Goal: Task Accomplishment & Management: Complete application form

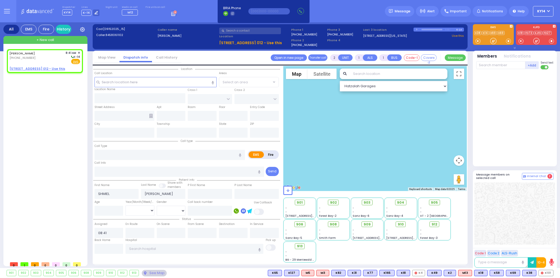
select select
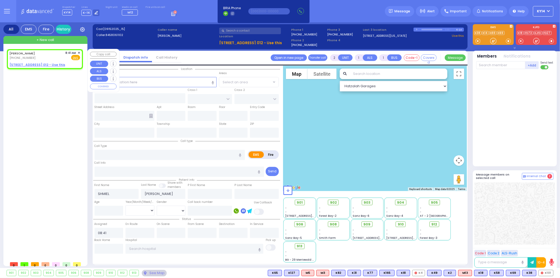
select select
radio input "true"
select select
select select "Hatzalah Garages"
click at [13, 56] on rect at bounding box center [14, 57] width 4 height 4
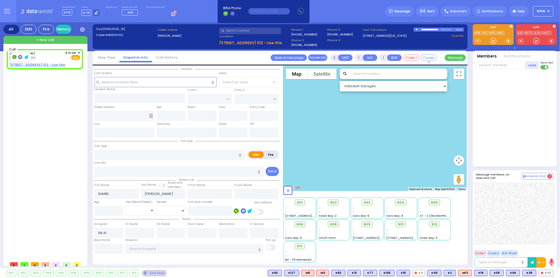
type input "8458061102"
click at [80, 52] on span "✕" at bounding box center [79, 53] width 2 height 4
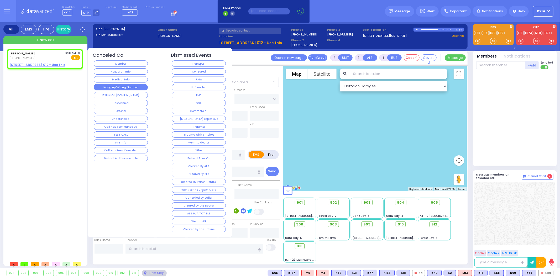
click at [131, 87] on button "Hang up/Wrong Number" at bounding box center [121, 87] width 54 height 6
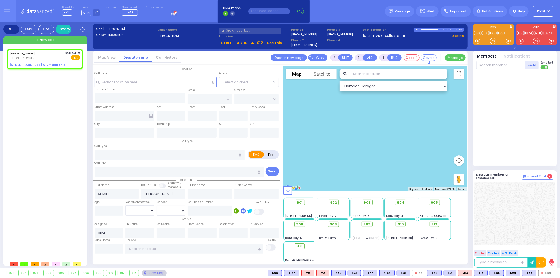
select select
radio input "true"
select select
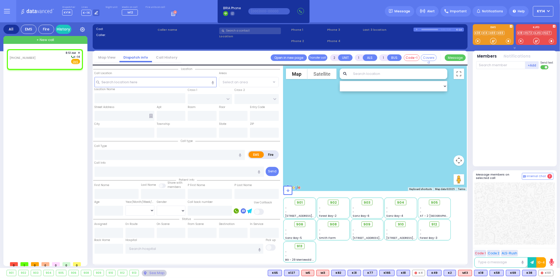
select select
radio input "true"
select select
type input "08:51"
select select "Hatzalah Garages"
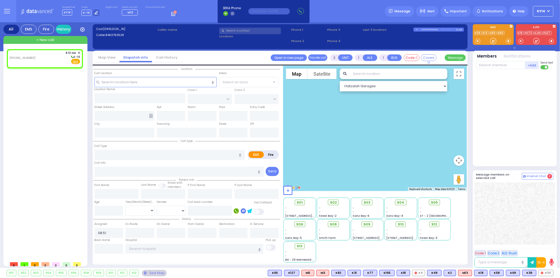
select select
radio input "true"
select select
select select "Hatzalah Garages"
click at [111, 209] on input "number" at bounding box center [108, 210] width 29 height 10
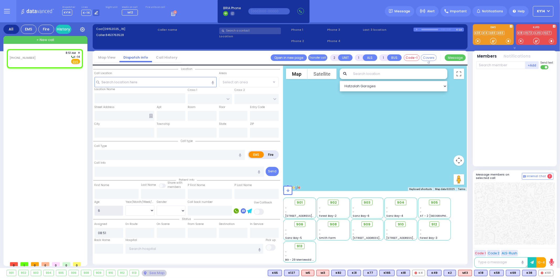
type input "6"
click at [142, 210] on select "Year Month Week Day" at bounding box center [139, 210] width 29 height 10
select select
radio input "true"
select select
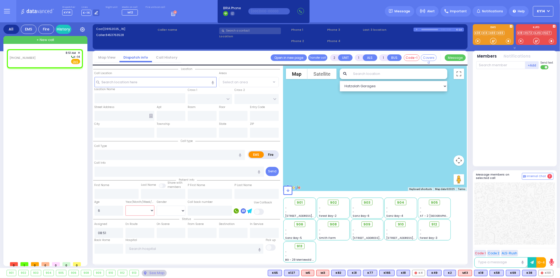
select select "Hatzalah Garages"
select select "Year"
click at [125, 205] on select "Year Month Week Day" at bounding box center [139, 210] width 29 height 10
click at [138, 206] on select "Year Month Week Day" at bounding box center [139, 210] width 29 height 10
select select
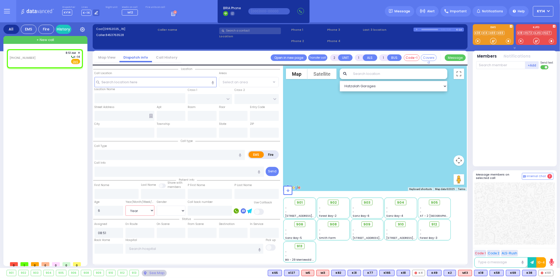
radio input "true"
select select "Year"
select select "Hatzalah Garages"
select select "Month"
click at [125, 205] on select "Year Month Week Day" at bounding box center [139, 210] width 29 height 10
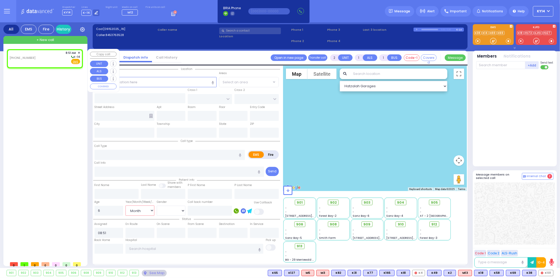
select select
radio input "true"
select select "Month"
select select "Hatzalah Garages"
click at [163, 210] on select "Male Female" at bounding box center [171, 210] width 29 height 10
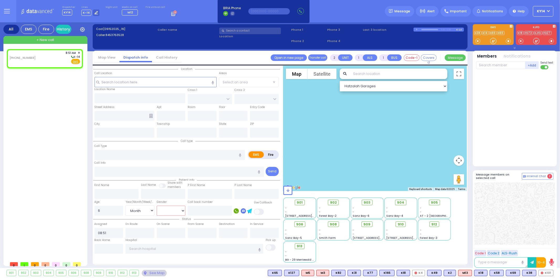
select select "[DEMOGRAPHIC_DATA]"
click at [157, 205] on select "Male Female" at bounding box center [171, 210] width 29 height 10
select select
radio input "true"
select select "Month"
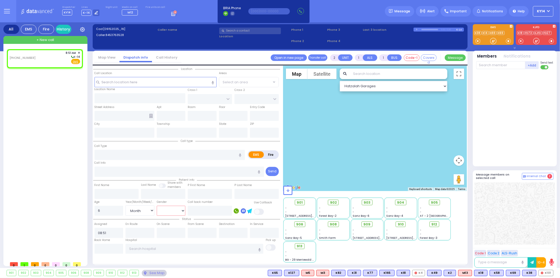
select select "[DEMOGRAPHIC_DATA]"
select select "Hatzalah Garages"
click at [135, 84] on input "text" at bounding box center [155, 82] width 122 height 10
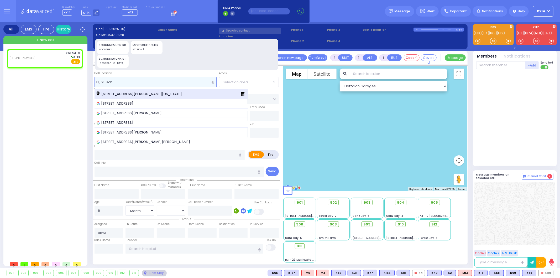
type input "25 sch"
click at [137, 91] on span "25 Schunnemunk Road Kiryas Joel New York 10950" at bounding box center [140, 93] width 87 height 5
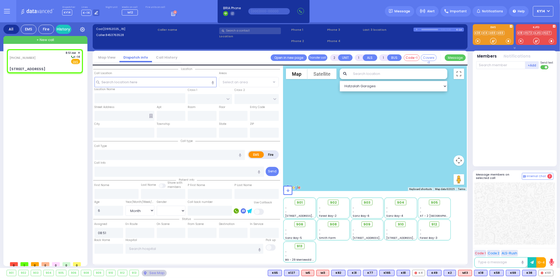
select select
radio input "true"
select select "Month"
select select "[DEMOGRAPHIC_DATA]"
type input "ZENTA RD"
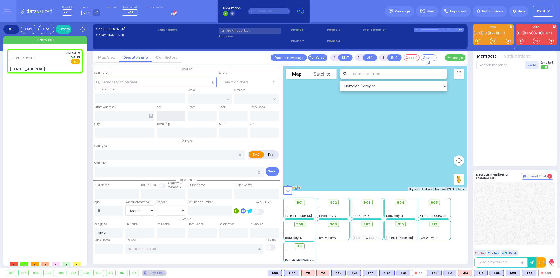
type input "IRON HILL PLAZA"
type input "25 Schunnemunk Road"
type input "[PERSON_NAME]"
type input "[US_STATE]"
type input "10950"
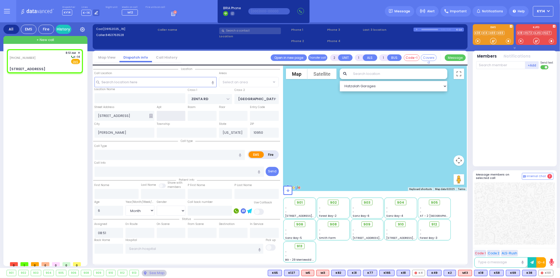
select select "Hatzalah Garages"
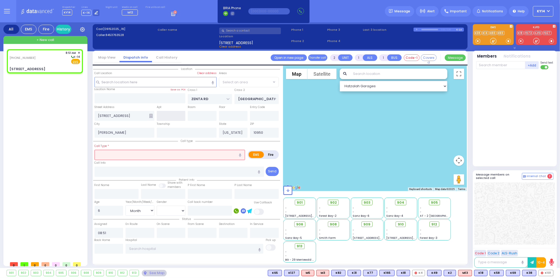
select select "SECTION 2"
click at [173, 116] on input "text" at bounding box center [171, 116] width 29 height 10
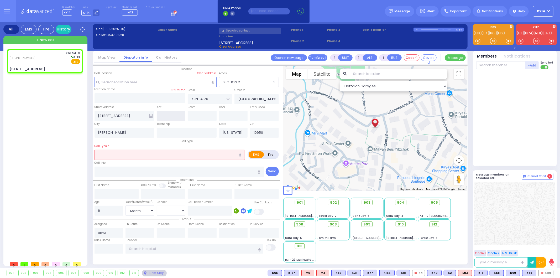
type input "2"
type input "302"
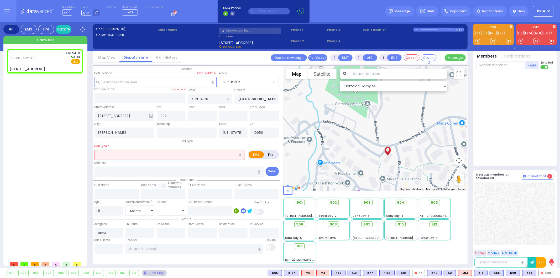
select select
radio input "true"
select select "Month"
select select "[DEMOGRAPHIC_DATA]"
select select "Hatzalah Garages"
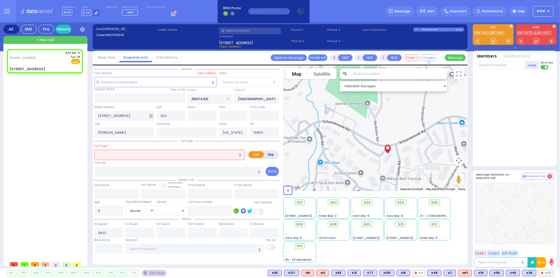
select select "SECTION 2"
drag, startPoint x: 368, startPoint y: 97, endPoint x: 381, endPoint y: 125, distance: 30.4
click at [381, 125] on div at bounding box center [374, 128] width 183 height 125
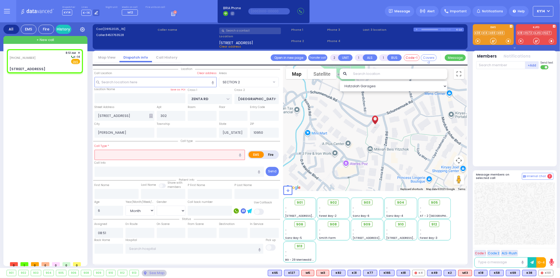
click at [116, 154] on input "text" at bounding box center [169, 155] width 151 height 10
select select
radio input "true"
select select "Month"
select select "[DEMOGRAPHIC_DATA]"
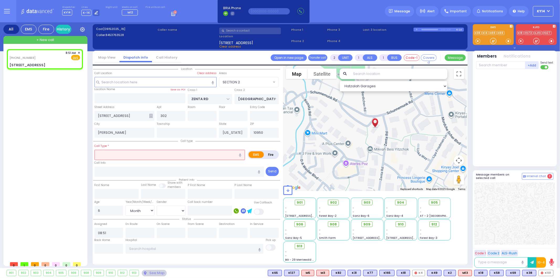
select select "Hatzalah Garages"
select select "SECTION 2"
click at [187, 155] on input "text" at bounding box center [169, 155] width 151 height 10
type input "p"
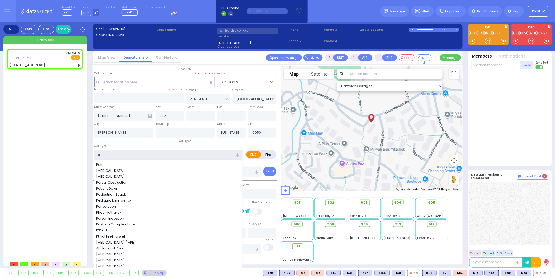
select select
radio input "true"
select select "Month"
select select "[DEMOGRAPHIC_DATA]"
select select "Hatzalah Garages"
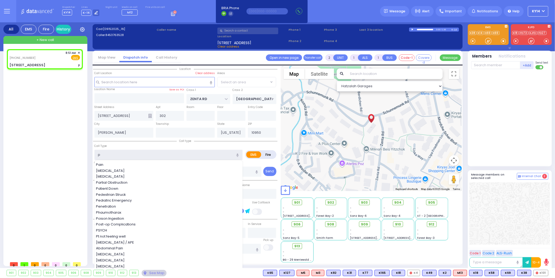
select select "SECTION 2"
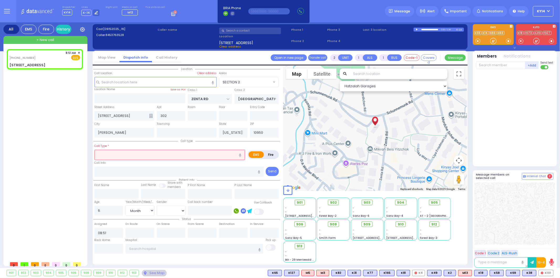
select select
radio input "true"
select select "Month"
select select "[DEMOGRAPHIC_DATA]"
select select "Hatzalah Garages"
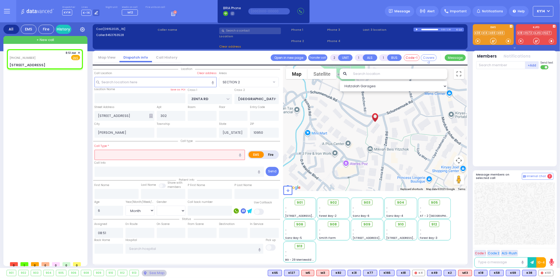
click at [240, 154] on icon "button" at bounding box center [240, 154] width 2 height 3
type input "pediatric emergency"
select select "SECTION 2"
select select
radio input "true"
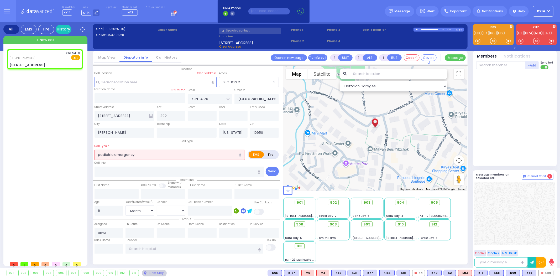
select select "Month"
select select "[DEMOGRAPHIC_DATA]"
select select "Hatzalah Garages"
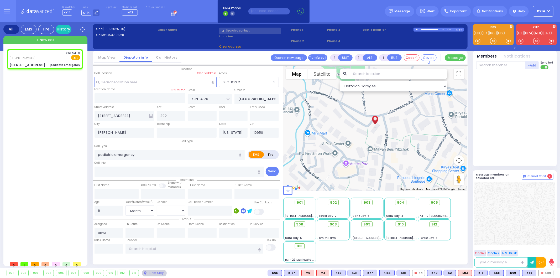
select select
radio input "true"
select select "Month"
select select "[DEMOGRAPHIC_DATA]"
select select
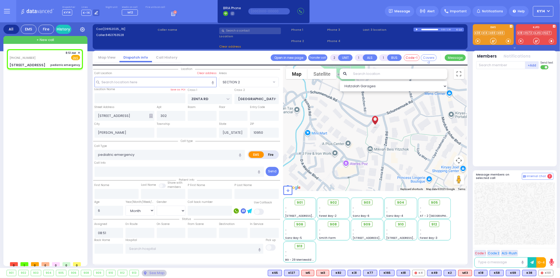
select select "Hatzalah Garages"
select select "SECTION 2"
click at [538, 10] on span "KY14" at bounding box center [541, 11] width 8 height 5
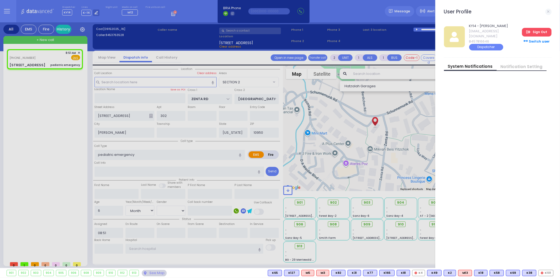
click at [531, 32] on link "Sign Out" at bounding box center [536, 32] width 29 height 8
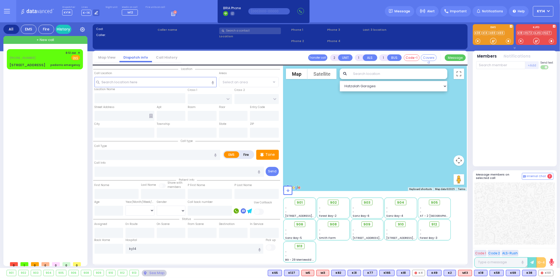
drag, startPoint x: 0, startPoint y: 0, endPoint x: 63, endPoint y: 136, distance: 149.7
click at [64, 135] on div "[PHONE_NUMBER] 8:51 AM ✕ EMS" at bounding box center [46, 153] width 78 height 209
click at [45, 57] on div "(845) 376-3528 8:51 AM ✕ Fire EMS" at bounding box center [44, 56] width 71 height 10
select select
type input "pediatric emergency"
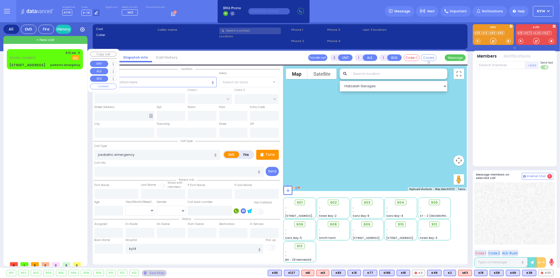
radio input "true"
type input "6"
select select "Month"
select select "[DEMOGRAPHIC_DATA]"
type input "08:51"
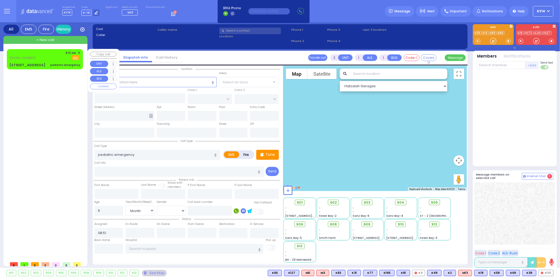
select select "Hatzalah Garages"
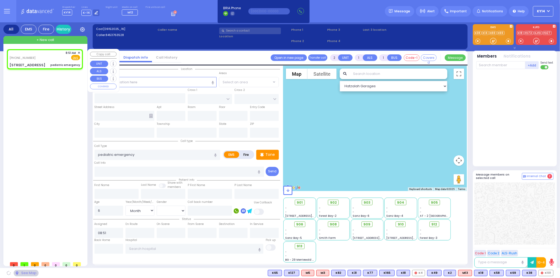
type input "ZENTA RD"
type input "IRON HILL PLAZA"
type input "25 Schunnemunk Road"
type input "302"
type input "[PERSON_NAME]"
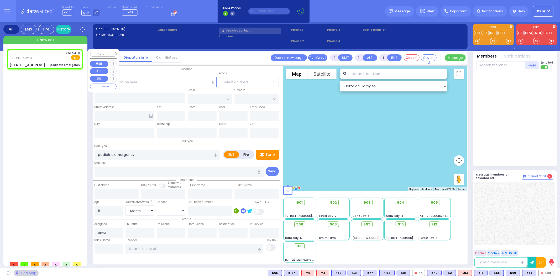
type input "[US_STATE]"
type input "10950"
select select "SECTION 2"
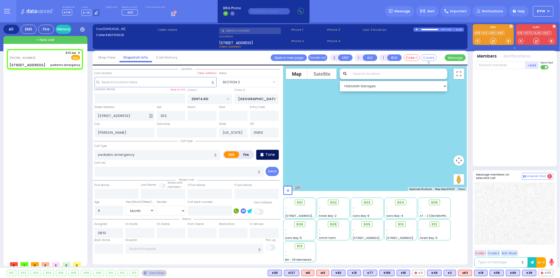
click at [272, 153] on p "Tone" at bounding box center [269, 155] width 9 height 6
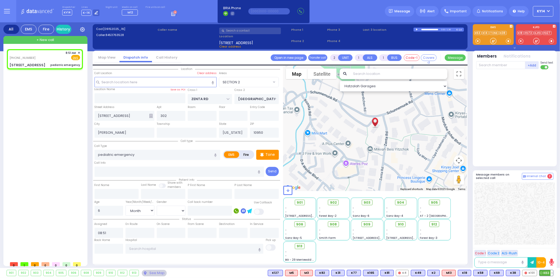
click at [546, 275] on span "K63" at bounding box center [546, 273] width 14 height 6
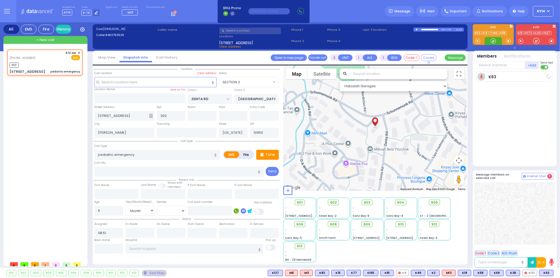
select select
radio input "true"
select select "Month"
select select "[DEMOGRAPHIC_DATA]"
type input "08:53"
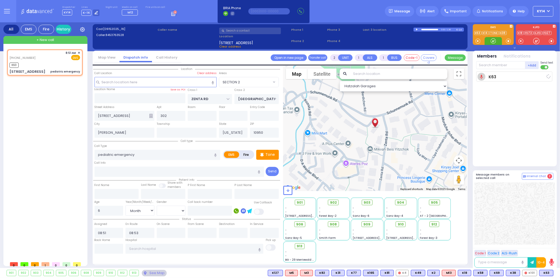
select select "Hatzalah Garages"
select select "SECTION 2"
click at [545, 273] on span "M12" at bounding box center [546, 273] width 13 height 6
select select
radio input "true"
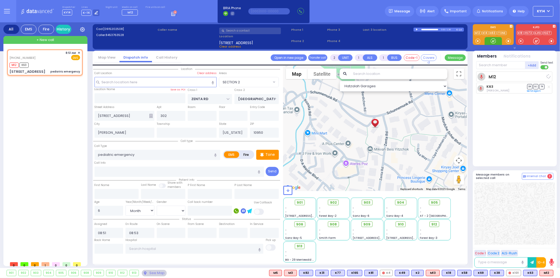
select select "Month"
select select "[DEMOGRAPHIC_DATA]"
select select "Hatzalah Garages"
select select "SECTION 2"
click at [272, 154] on p "Tone" at bounding box center [269, 155] width 9 height 6
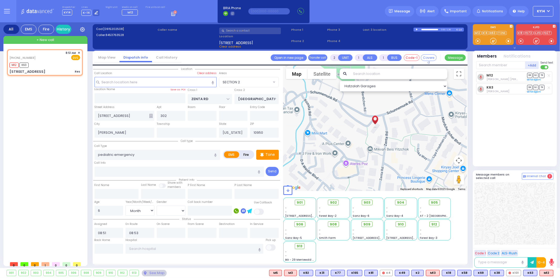
select select
type input "Res"
radio input "true"
select select "Month"
select select "[DEMOGRAPHIC_DATA]"
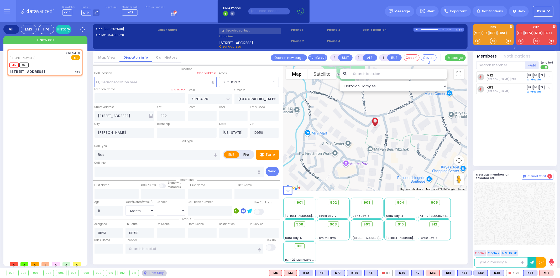
select select "Hatzalah Garages"
select select "SECTION 2"
select select
type input "Respiratory Distress"
radio input "true"
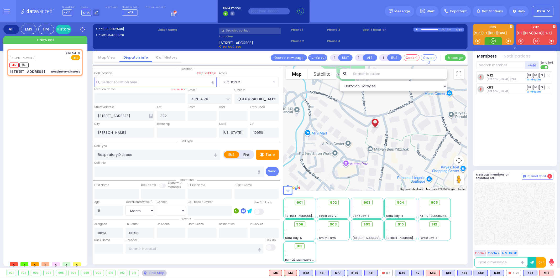
select select "Month"
select select "[DEMOGRAPHIC_DATA]"
select select "Hatzalah Garages"
select select "SECTION 2"
select select
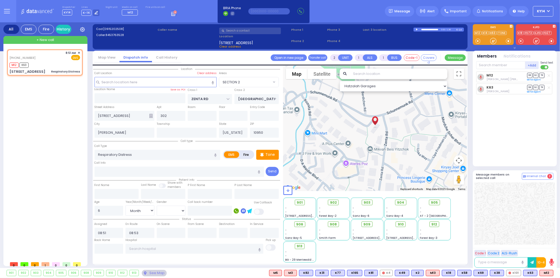
radio input "true"
select select "Month"
select select "[DEMOGRAPHIC_DATA]"
select select "Hatzalah Garages"
select select "SECTION 2"
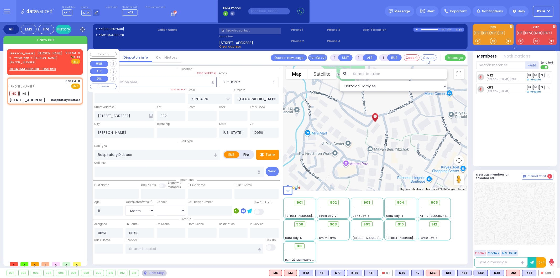
click at [49, 60] on span "ר' קלמן מענדל - ר' מרדכי בינער" at bounding box center [35, 58] width 53 height 4
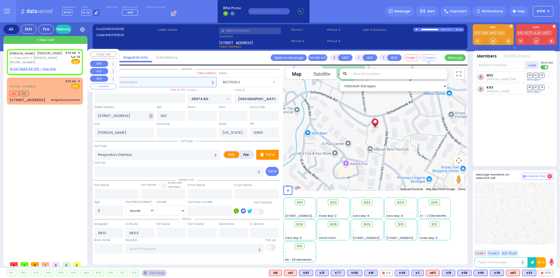
select select
radio input "true"
type input "AVRUM DUVID"
type input "FALKOWITZ"
select select
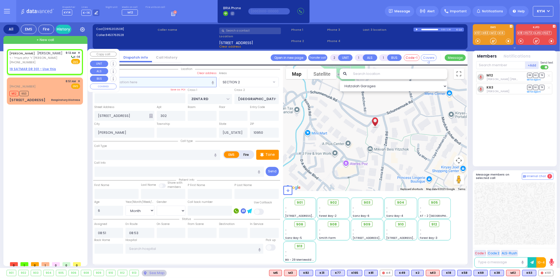
select select
type input "09:12"
select select "Hatzalah Garages"
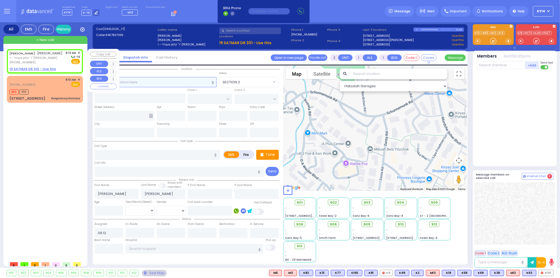
select select
radio input "true"
select select
select select "Hatzalah Garages"
click at [171, 83] on input "text" at bounding box center [155, 82] width 122 height 10
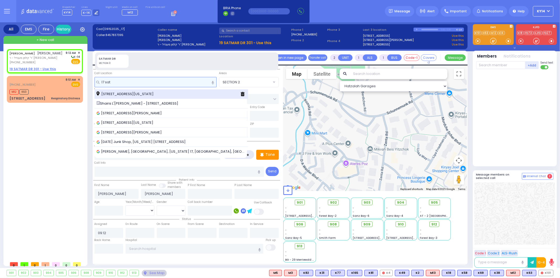
type input "17 sat"
click at [150, 90] on div "17 Satmar Drive Monroe New York 10950" at bounding box center [171, 94] width 154 height 10
click at [152, 93] on span "17 Satmar Drive Monroe New York 10950" at bounding box center [126, 93] width 59 height 5
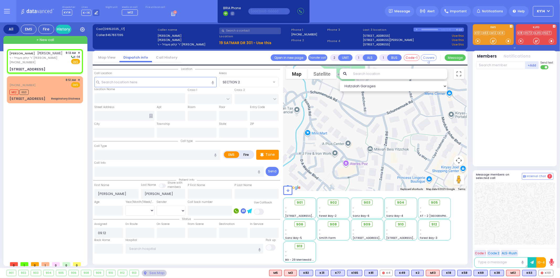
select select
radio input "true"
select select
select select "Hatzalah Garages"
type input "SIGET COURT"
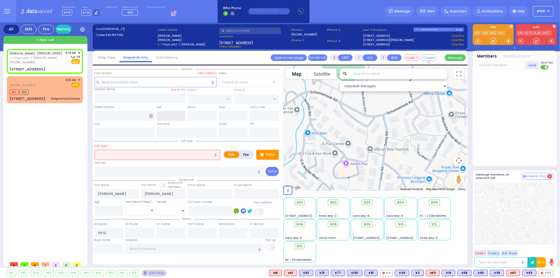
type input "HAYES COURT"
type input "17 Satmar Drive"
type input "Monroe"
type input "[US_STATE]"
type input "10950"
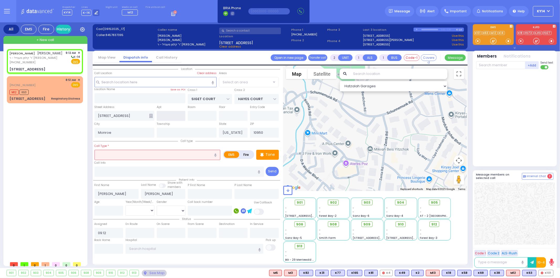
select select "SECTION 3"
click at [175, 116] on input "text" at bounding box center [171, 116] width 29 height 10
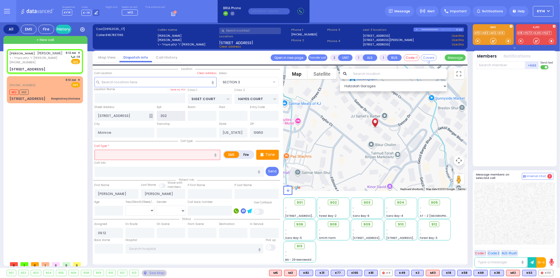
type input "302"
click at [151, 115] on icon at bounding box center [151, 116] width 4 height 4
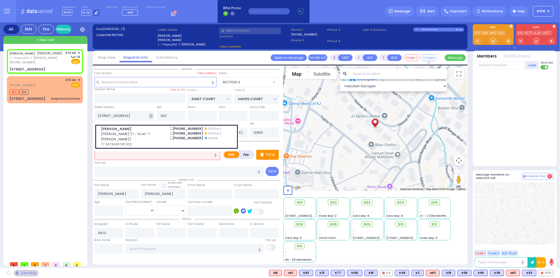
select select
radio input "true"
select select
select select "Hatzalah Garages"
select select "SECTION 3"
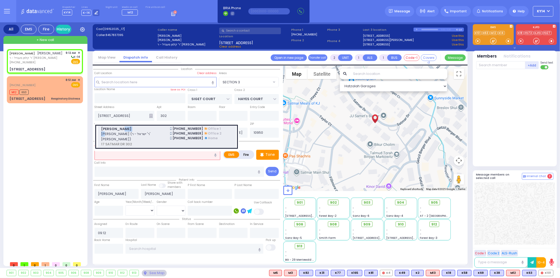
click at [152, 130] on div "JOEL FRIED יואל פריעד (ר' ישראל - ר' מרדכי בינער) 17 SATMAR DR 302" at bounding box center [132, 136] width 69 height 20
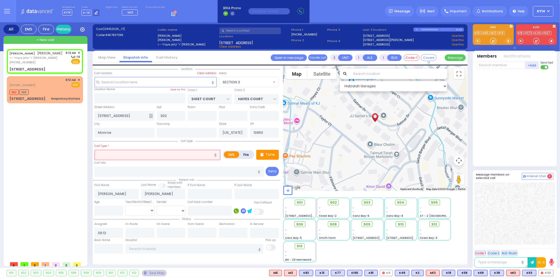
click at [119, 151] on input "text" at bounding box center [157, 155] width 126 height 10
select select
radio input "true"
type input "[PERSON_NAME]"
type input "FRIED"
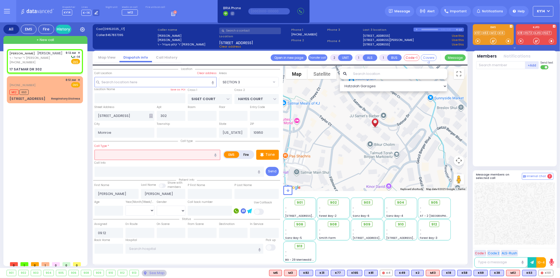
select select
type input "17 SATMAR DR"
type input "[PERSON_NAME]"
select select "Hatzalah Garages"
select select "SECTION 3"
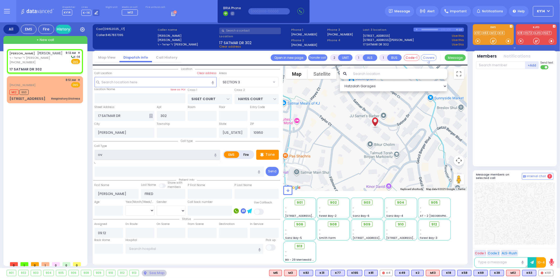
type input "o"
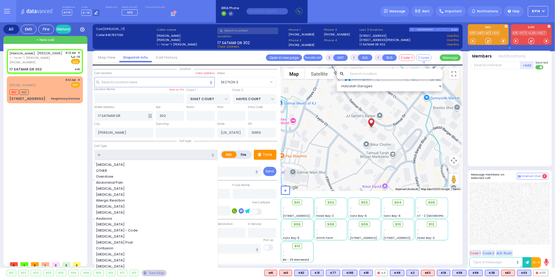
select select
radio input "true"
select select
select select "Hatzalah Garages"
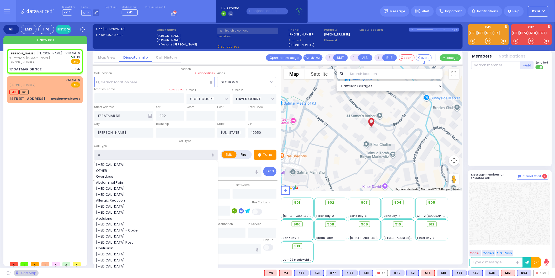
select select "SECTION 3"
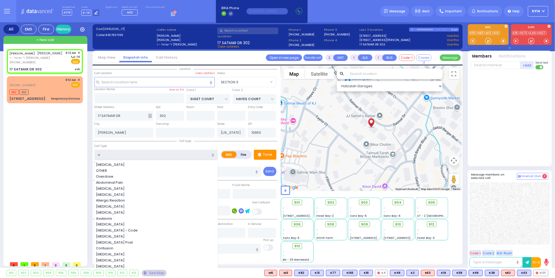
type input "ob"
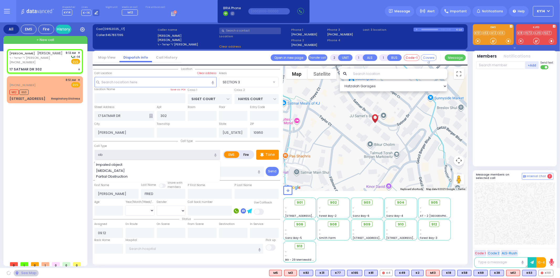
select select
radio input "true"
select select
select select "Hatzalah Garages"
select select "SECTION 3"
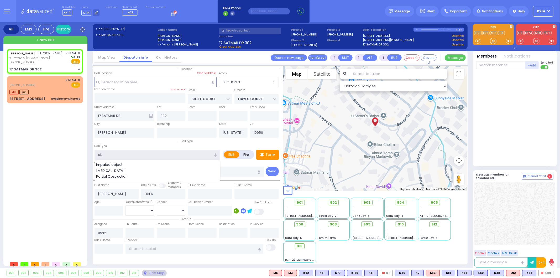
type input "ob"
click at [80, 142] on div "JOEL FRIED יואל פריעד ר' ישראל - ר' מרדכי בינער (845) 783-7395 9:12 AM ✕ EMS o …" at bounding box center [46, 153] width 78 height 209
select select
radio input "true"
select select
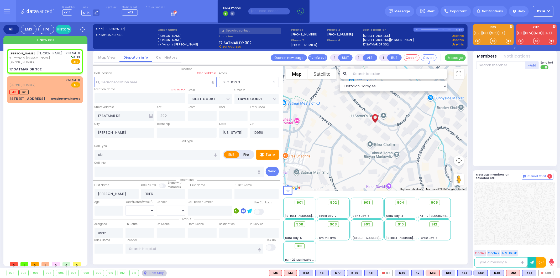
select select "Hatzalah Garages"
select select "SECTION 3"
select select
radio input "true"
select select
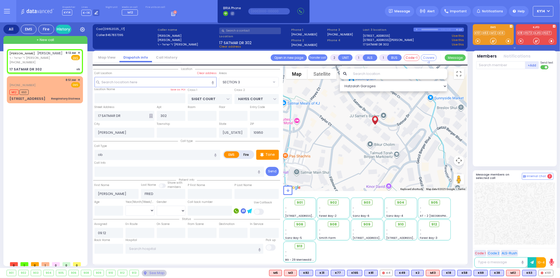
select select "Hatzalah Garages"
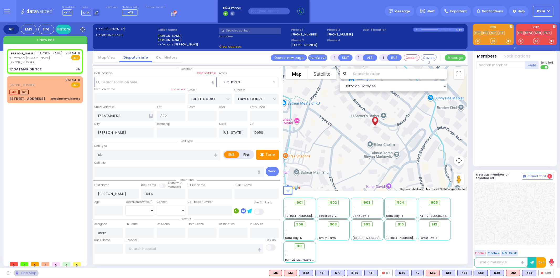
select select "SECTION 3"
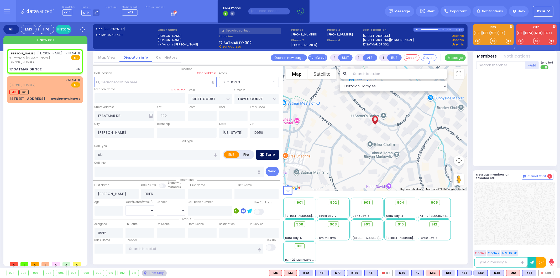
click at [274, 152] on p "Tone" at bounding box center [269, 155] width 9 height 6
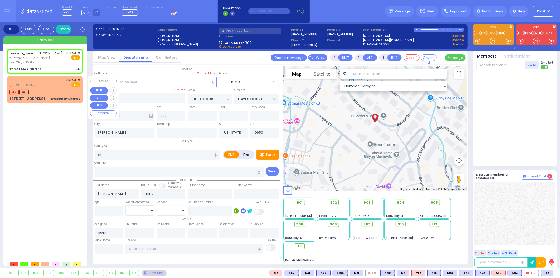
click at [53, 91] on div "M12 K63" at bounding box center [44, 91] width 71 height 7
select select
type input "Respiratory Distress"
radio input "true"
type input "6"
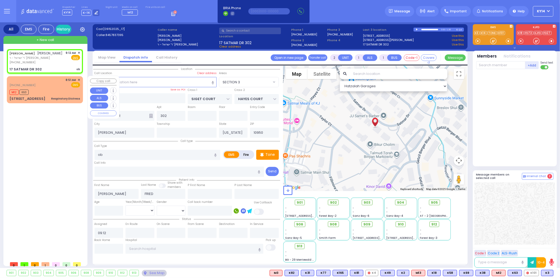
select select "Month"
select select "[DEMOGRAPHIC_DATA]"
type input "08:51"
type input "08:53"
select select "Hatzalah Garages"
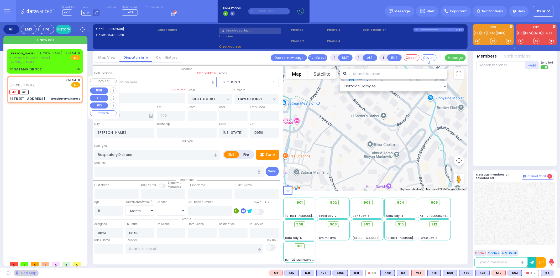
type input "ZENTA RD"
type input "IRON HILL PLAZA"
type input "25 Schunnemunk Road"
select select "SECTION 2"
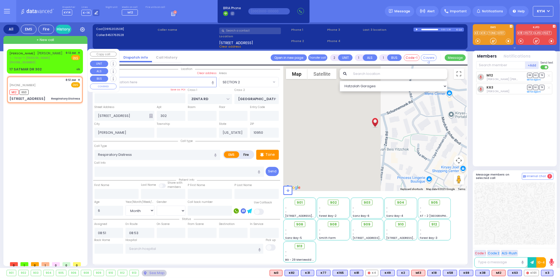
click at [39, 56] on span "ר' ישראל - ר' [PERSON_NAME]" at bounding box center [35, 58] width 53 height 4
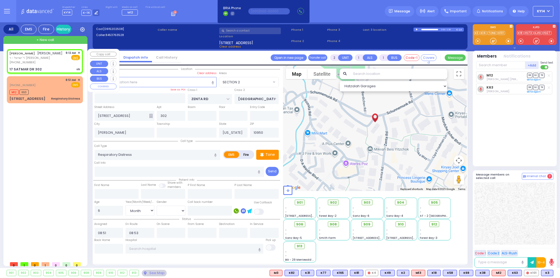
select select
type input "ob"
radio input "true"
type input "[PERSON_NAME]"
type input "FRIED"
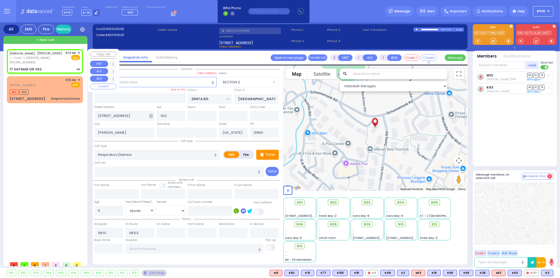
select select
type input "09:12"
type input "SIGET COURT"
type input "HAYES COURT"
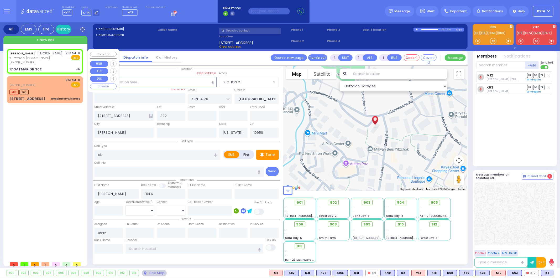
type input "17 SATMAR DR"
select select "SECTION 3"
select select "Hatzalah Garages"
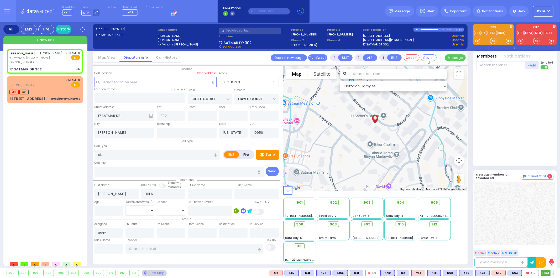
click at [545, 272] on span "K3" at bounding box center [547, 273] width 12 height 6
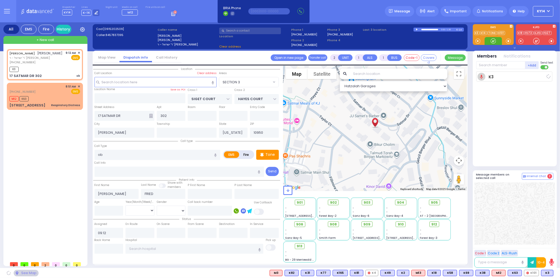
select select
radio input "true"
select select
type input "09:14"
select select "Hatzalah Garages"
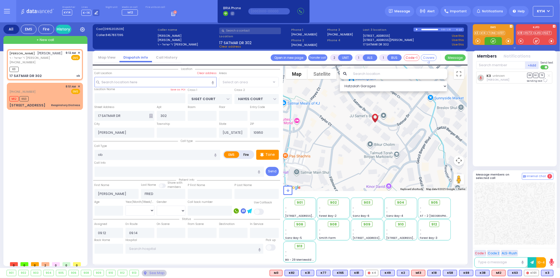
select select "SECTION 3"
click at [544, 273] on span "K101" at bounding box center [546, 273] width 14 height 6
select select
radio input "true"
select select
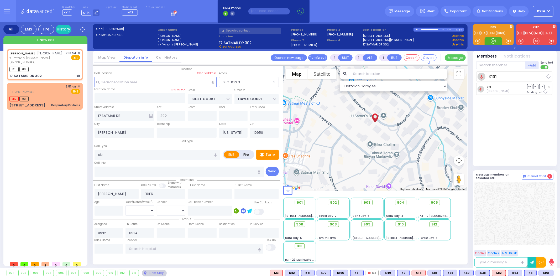
select select "Hatzalah Garages"
select select "SECTION 3"
click at [543, 272] on span "M12" at bounding box center [546, 273] width 13 height 6
select select
radio input "true"
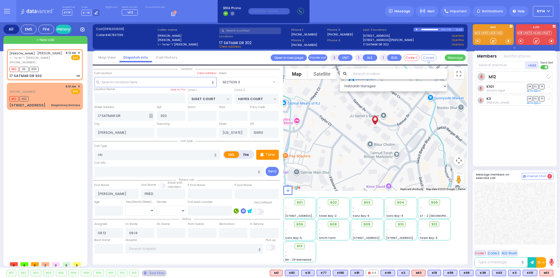
select select
select select "Hatzalah Garages"
select select "SECTION 3"
click at [529, 87] on span "DR" at bounding box center [529, 88] width 5 height 5
select select
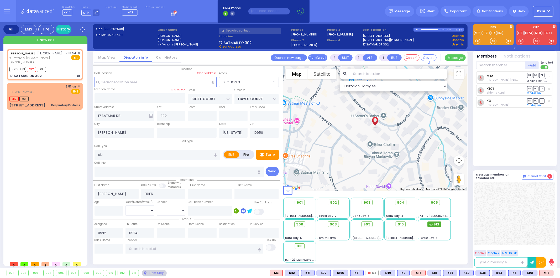
radio input "true"
select select
select select "Hatzalah Garages"
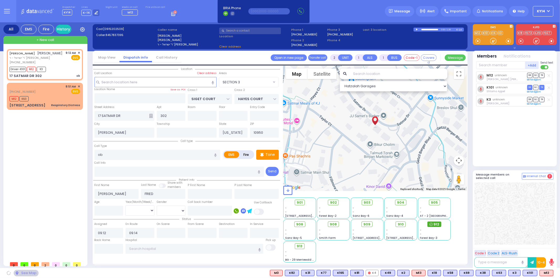
select select "SECTION 3"
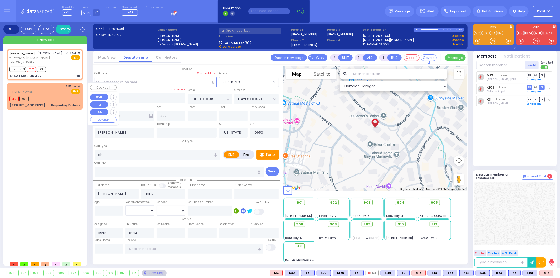
click at [62, 101] on div "(845) 376-3528 8:51 AM ✕ EMS" at bounding box center [45, 95] width 74 height 25
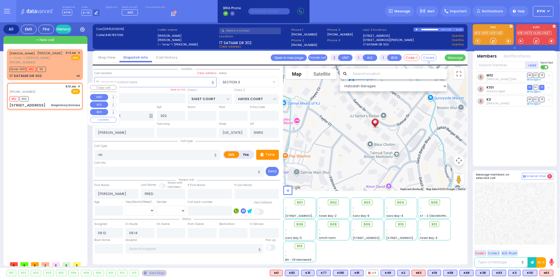
type input "6"
select select
type input "Respiratory Distress"
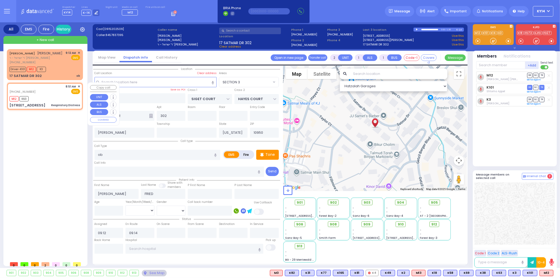
radio input "true"
type input "Moshe"
type input "Shtosel"
type input "6"
select select "Month"
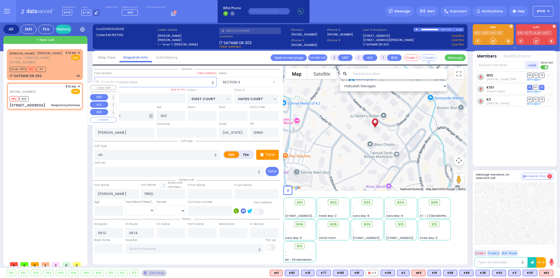
select select "[DEMOGRAPHIC_DATA]"
type input "08:51"
type input "08:53"
type input "ZENTA RD"
type input "IRON HILL PLAZA"
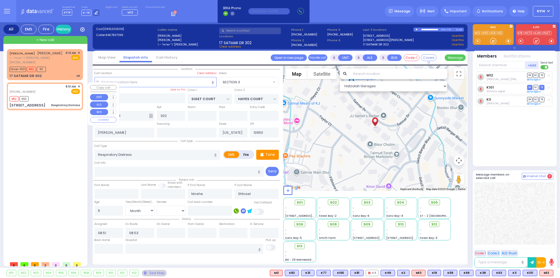
type input "25 Schunnemunk Road"
select select "Hatzalah Garages"
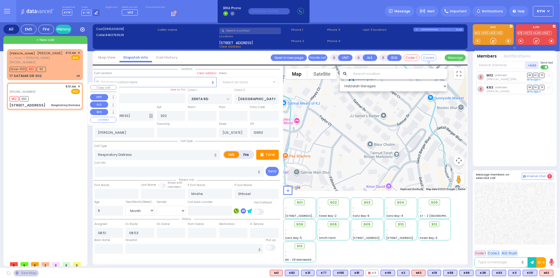
select select "SECTION 2"
click at [79, 83] on div "(845) 376-3528 8:51 AM ✕ EMS" at bounding box center [45, 95] width 74 height 25
select select
radio input "true"
select select "Month"
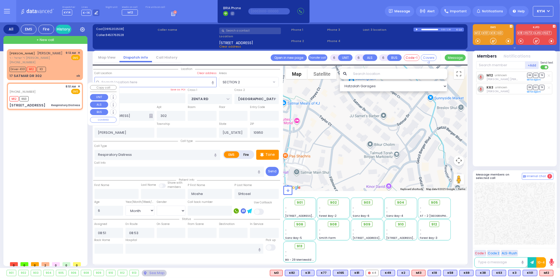
select select "[DEMOGRAPHIC_DATA]"
select select "Hatzalah Garages"
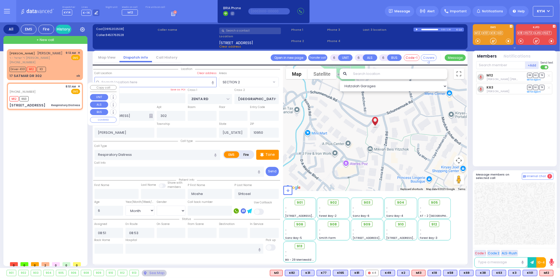
click at [78, 85] on span "✕" at bounding box center [79, 86] width 2 height 4
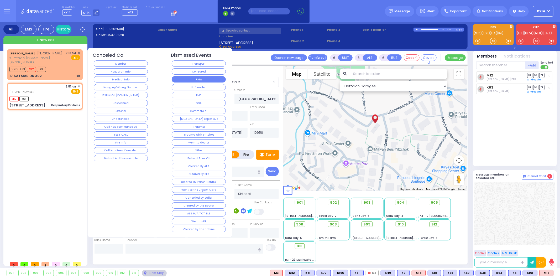
click at [196, 80] on button "RMA" at bounding box center [199, 79] width 54 height 6
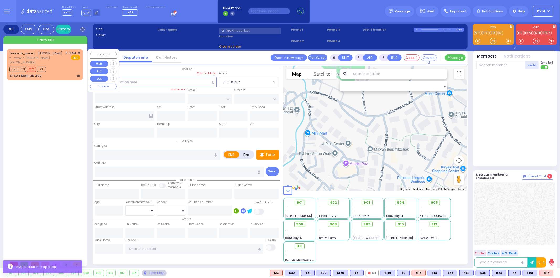
click at [68, 64] on div "9:12 AM ✕ EMS" at bounding box center [73, 58] width 14 height 14
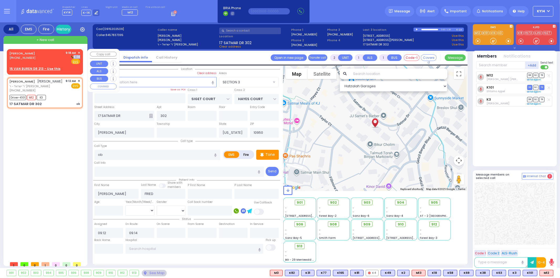
click at [51, 59] on div "SHIMON KAUFMAN (845) 709-7103 9:18 AM ✕ K-14" at bounding box center [44, 58] width 71 height 14
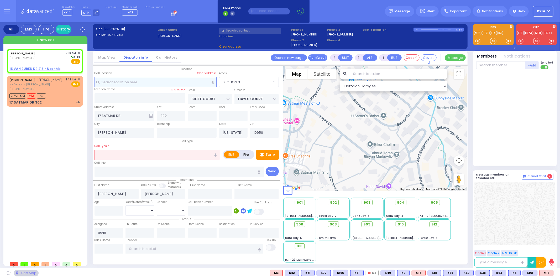
click at [162, 81] on input "text" at bounding box center [155, 82] width 122 height 10
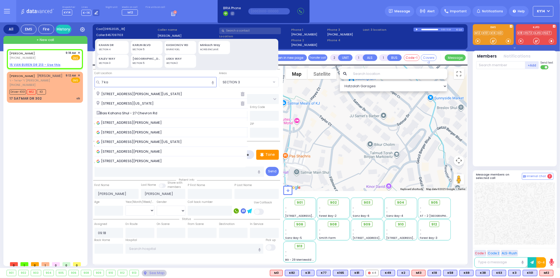
click at [129, 103] on span "[STREET_ADDRESS][US_STATE]" at bounding box center [126, 103] width 59 height 5
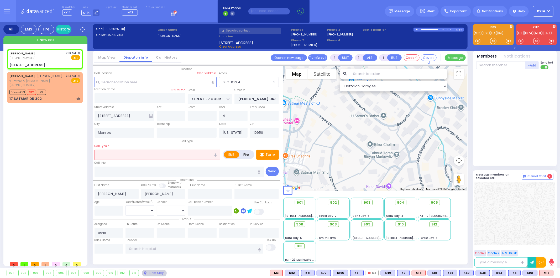
click at [131, 155] on input "text" at bounding box center [157, 155] width 126 height 10
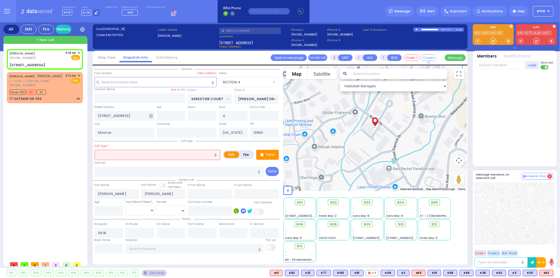
click at [215, 154] on icon "button" at bounding box center [215, 154] width 2 height 3
drag, startPoint x: 156, startPoint y: 154, endPoint x: 55, endPoint y: 156, distance: 100.8
click at [55, 157] on div "All EMS Fire History Settings" at bounding box center [279, 145] width 553 height 247
click at [214, 154] on icon "button" at bounding box center [215, 154] width 2 height 3
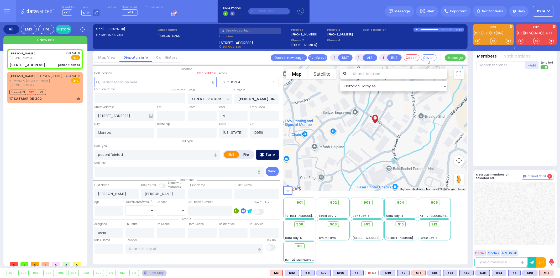
click at [271, 153] on p "Tone" at bounding box center [269, 155] width 9 height 6
click at [546, 272] on span "K73" at bounding box center [546, 273] width 14 height 6
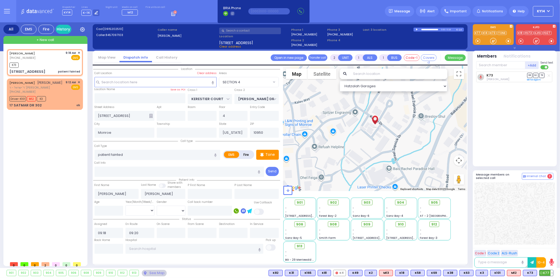
click at [545, 274] on span "K77" at bounding box center [546, 273] width 14 height 6
click at [548, 274] on span "K71" at bounding box center [546, 273] width 13 height 6
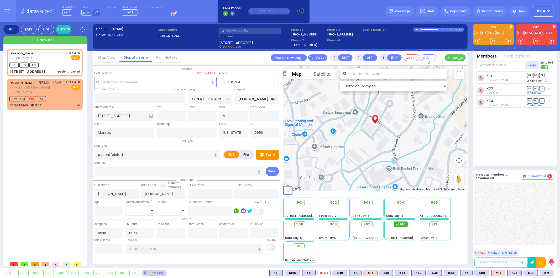
click at [403, 225] on span "910" at bounding box center [402, 223] width 6 height 5
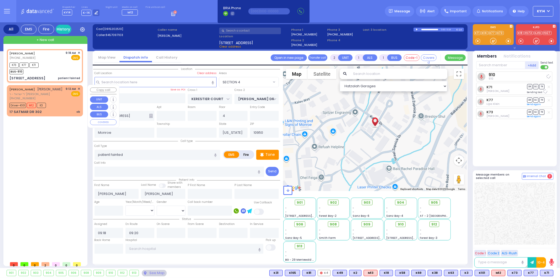
click at [54, 100] on div "JOEL FRIED יואל פריעד ר' ישראל - ר' מרדכי בינער (845) 783-7395 9:12 AM ✕ EMS Dr…" at bounding box center [45, 100] width 74 height 29
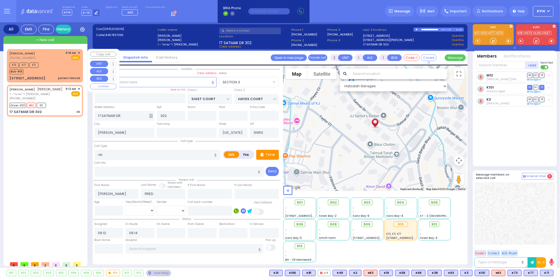
click at [61, 64] on div "K73 K77 K71 BUS-910" at bounding box center [44, 67] width 71 height 13
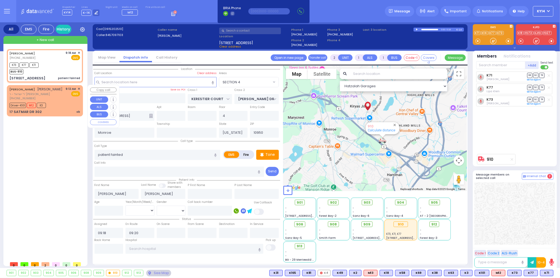
click at [66, 93] on div "EMS" at bounding box center [73, 93] width 14 height 5
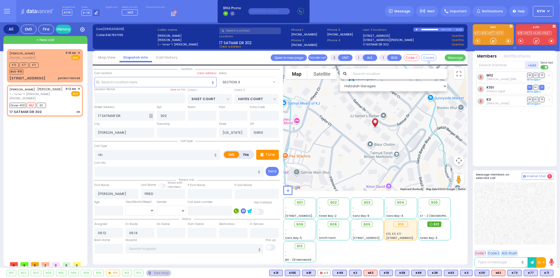
click at [434, 222] on span "912" at bounding box center [436, 223] width 6 height 5
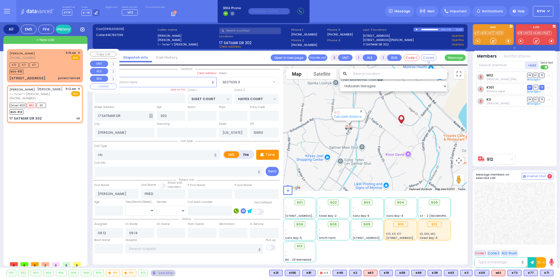
drag, startPoint x: 66, startPoint y: 67, endPoint x: 66, endPoint y: 70, distance: 2.9
click at [66, 69] on div "K73 K77 K71 BUS-910" at bounding box center [44, 67] width 71 height 13
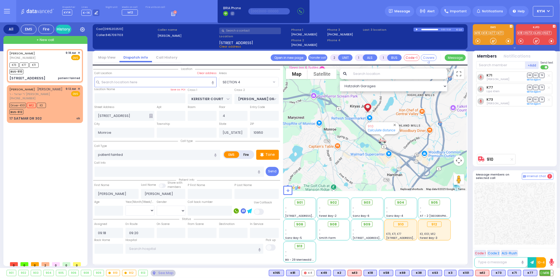
click at [545, 276] on span "M16" at bounding box center [546, 273] width 13 height 6
click at [60, 104] on div "Driver-K101 M12 K3 BUS-912" at bounding box center [44, 107] width 71 height 13
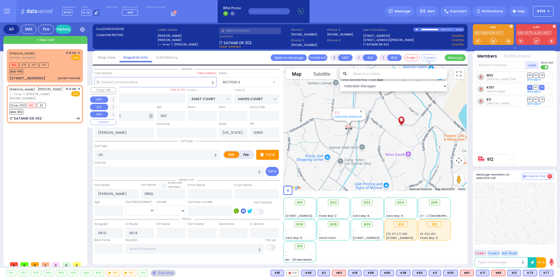
select select "SECTION 3"
select select
click at [63, 72] on div "M16 K73 K77 K71 BUS-910" at bounding box center [44, 67] width 71 height 13
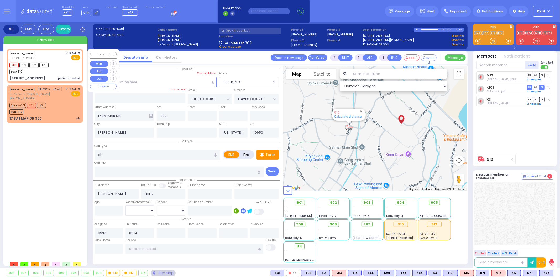
select select
type input "patient fainted"
radio input "true"
type input "[PERSON_NAME]"
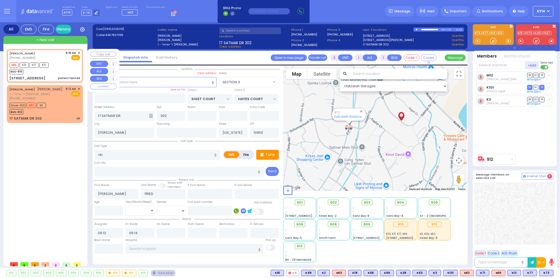
select select
type input "09:18"
type input "09:20"
select select "Hatzalah Garages"
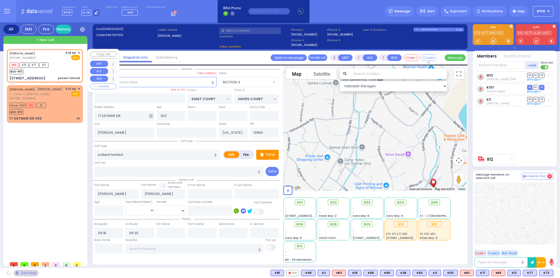
type input "KERESTIER COURT"
type input "[PERSON_NAME] DR"
type input "[STREET_ADDRESS]"
type input "4"
type input "Monroe"
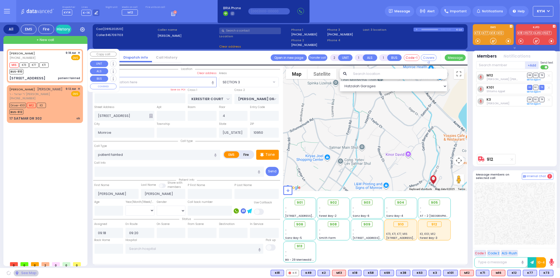
select select "SECTION 4"
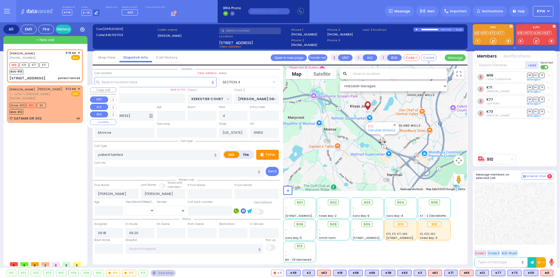
click at [59, 95] on div "[PERSON_NAME] ר' ישראל - ר' [PERSON_NAME] [PHONE_NUMBER] 9:12 AM ✕ EMS" at bounding box center [44, 94] width 71 height 14
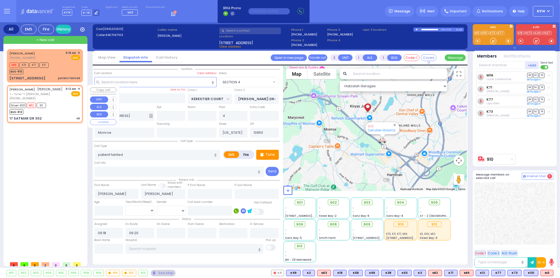
select select
type input "ob"
radio input "true"
type input "[PERSON_NAME]"
type input "FRIED"
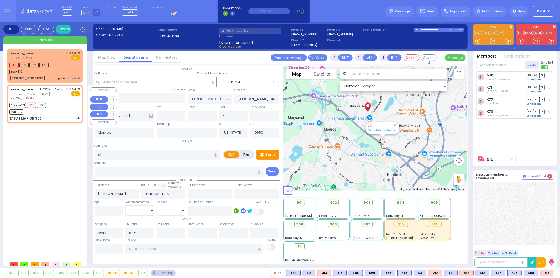
select select
type input "09:12"
type input "09:14"
select select "Hatzalah Garages"
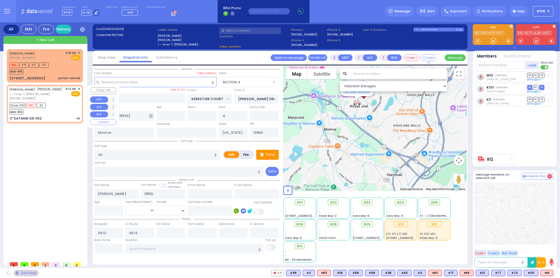
type input "SIGET COURT"
type input "HAYES COURT"
type input "17 SATMAR DR"
type input "302"
type input "[PERSON_NAME]"
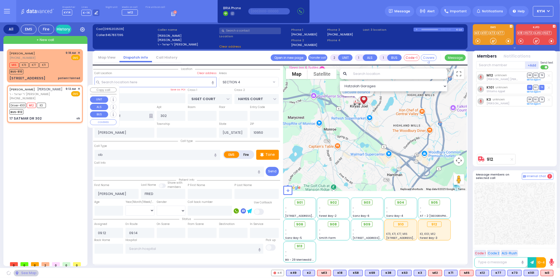
select select "SECTION 3"
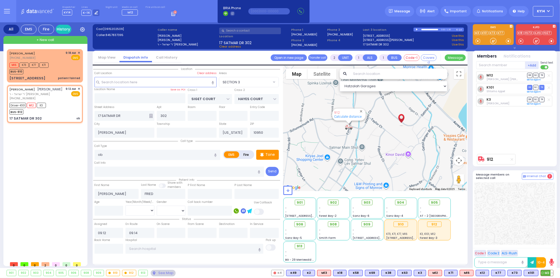
click at [546, 272] on span "M3" at bounding box center [547, 273] width 12 height 6
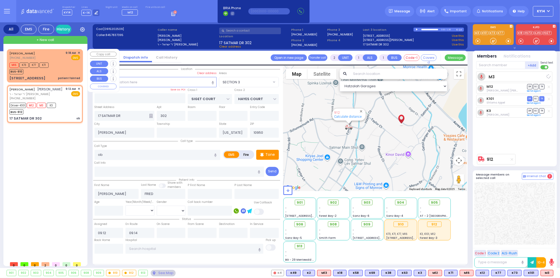
select select
radio input "true"
select select
select select "Hatzalah Garages"
select select "SECTION 3"
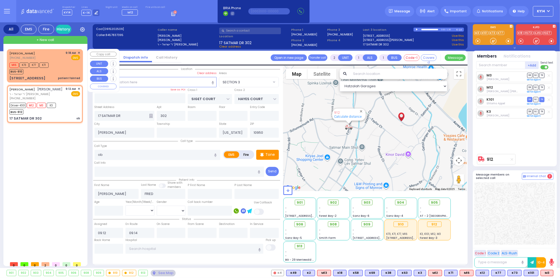
click at [52, 66] on div "M16 K73 K77 K71 BUS-910" at bounding box center [30, 67] width 43 height 13
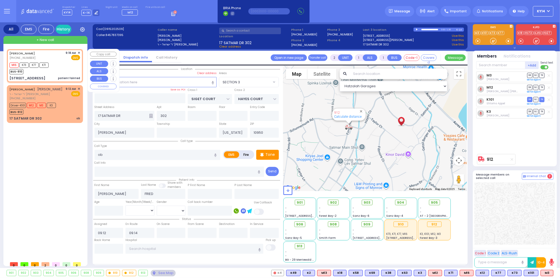
select select
type input "patient fainted"
radio input "true"
type input "[PERSON_NAME]"
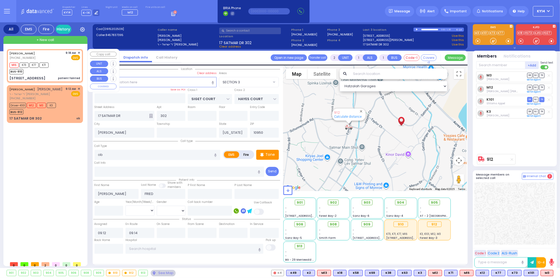
select select
type input "09:18"
type input "09:20"
select select "Hatzalah Garages"
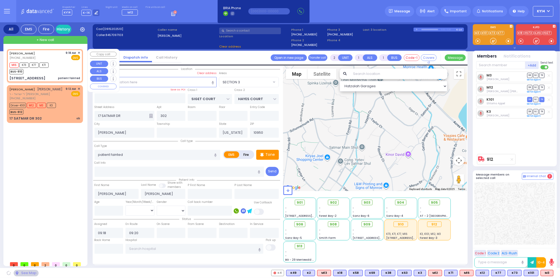
type input "KERESTIER COURT"
type input "[PERSON_NAME] DR"
type input "[STREET_ADDRESS]"
type input "4"
type input "Monroe"
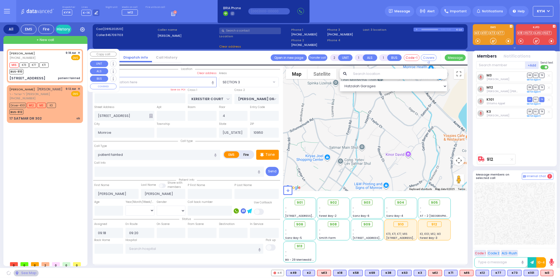
select select "SECTION 4"
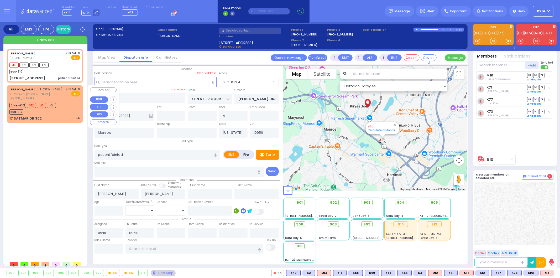
click at [61, 100] on div "[PERSON_NAME] ר' ישראל - ר' [PERSON_NAME] [PHONE_NUMBER] 9:12 AM ✕ EMS Driver-K…" at bounding box center [45, 104] width 74 height 36
select select
type input "ob"
radio input "true"
type input "[PERSON_NAME]"
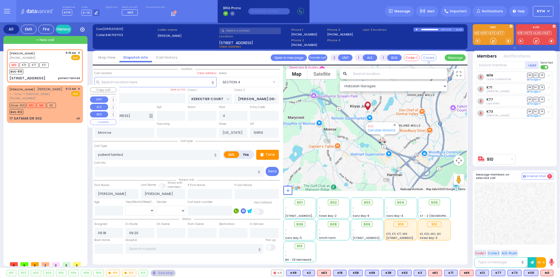
type input "FRIED"
select select
type input "09:12"
type input "09:14"
select select "Hatzalah Garages"
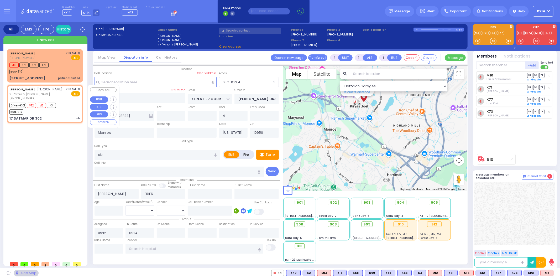
type input "SIGET COURT"
type input "HAYES COURT"
type input "17 SATMAR DR"
type input "302"
type input "[PERSON_NAME]"
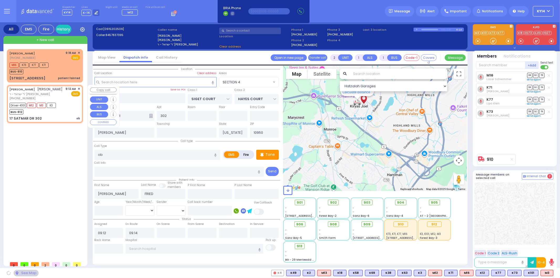
select select "SECTION 3"
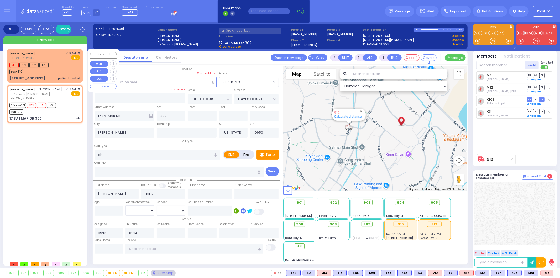
click at [70, 66] on div "M16 K73 K77 K71 BUS-910" at bounding box center [44, 67] width 71 height 13
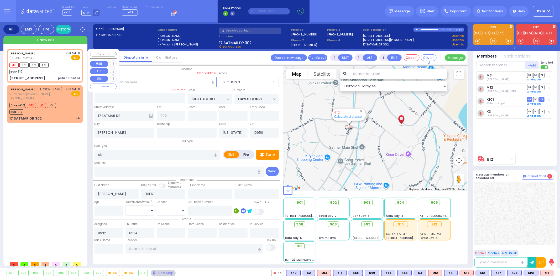
select select
type input "patient fainted"
radio input "true"
type input "[PERSON_NAME]"
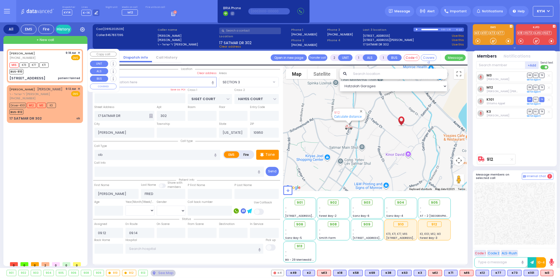
select select
type input "09:18"
type input "09:20"
type input "KERESTIER COURT"
type input "[PERSON_NAME] DR"
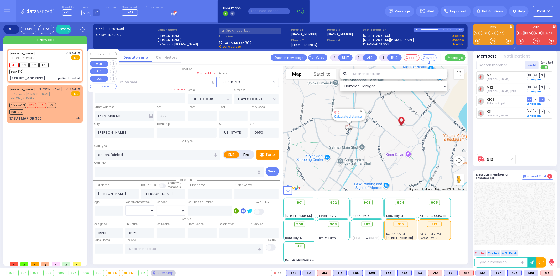
type input "[STREET_ADDRESS]"
type input "4"
type input "Monroe"
select select "SECTION 4"
select select "Hatzalah Garages"
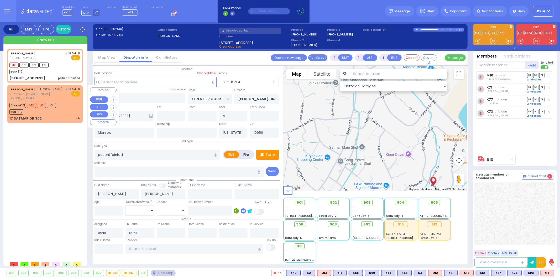
click at [62, 97] on div "[PERSON_NAME] ר' ישראל - ר' [PERSON_NAME] [PHONE_NUMBER] 9:12 AM ✕ EMS" at bounding box center [44, 94] width 71 height 14
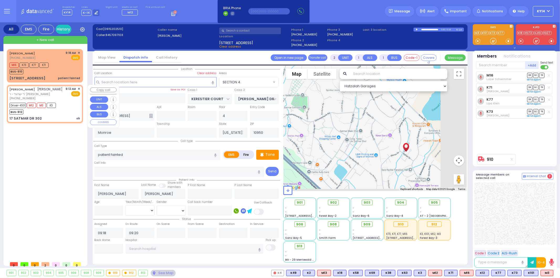
select select
type input "ob"
radio input "true"
type input "[PERSON_NAME]"
type input "FRIED"
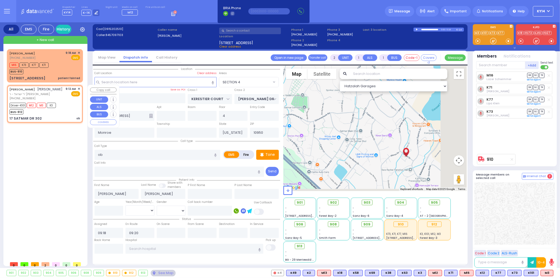
select select
type input "09:12"
type input "09:14"
type input "SIGET COURT"
type input "HAYES COURT"
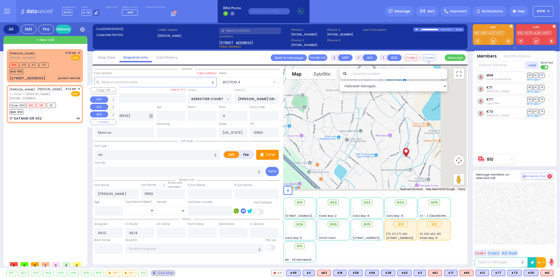
type input "17 SATMAR DR"
type input "302"
type input "[PERSON_NAME]"
select select "Hatzalah Garages"
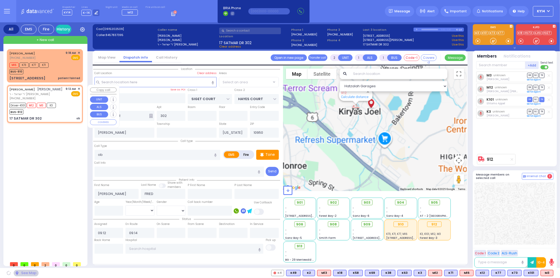
select select "SECTION 3"
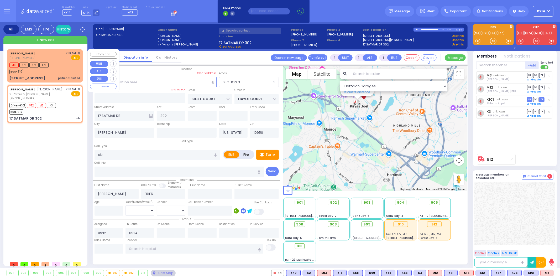
click at [61, 66] on div "M16 K73 K77 K71 BUS-910" at bounding box center [44, 67] width 71 height 13
select select
type input "patient fainted"
radio input "true"
type input "[PERSON_NAME]"
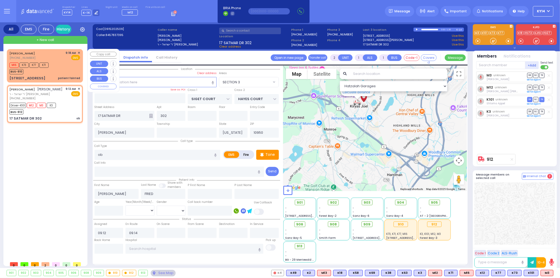
type input "[PERSON_NAME]"
select select
type input "09:18"
type input "09:20"
select select "Hatzalah Garages"
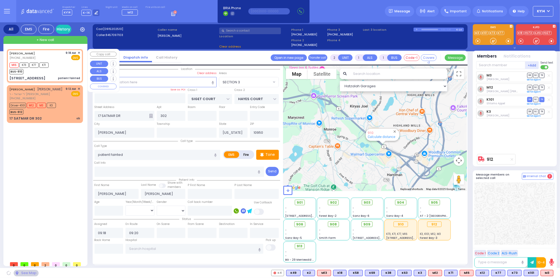
type input "KERESTIER COURT"
type input "[PERSON_NAME] DR"
type input "[STREET_ADDRESS]"
type input "4"
type input "Monroe"
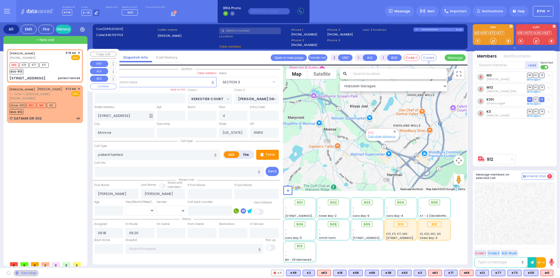
select select "SECTION 4"
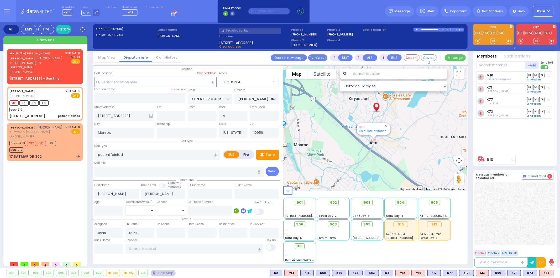
type input "6"
select select
radio input "true"
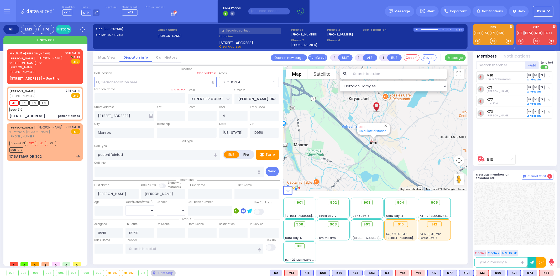
type input "Unknown"
select select "Year"
select select "Hatzalah Garages"
select select "SECTION 4"
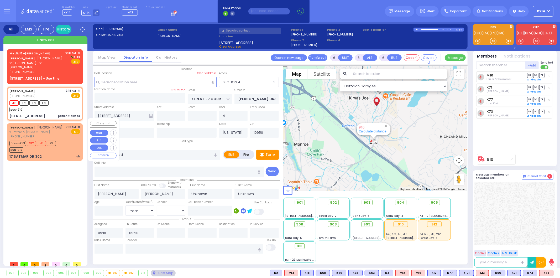
click at [49, 125] on div "[PERSON_NAME] ר' ישראל - ר' [PERSON_NAME] [PHONE_NUMBER] 9:12 AM ✕ EMS" at bounding box center [44, 132] width 71 height 14
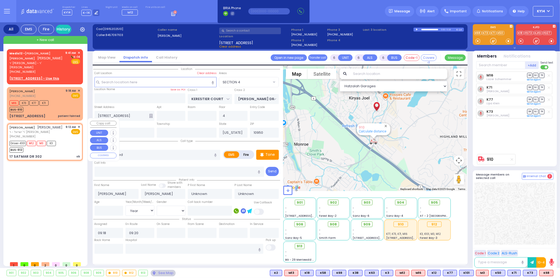
type input "2"
type input "1"
select select
type input "ob"
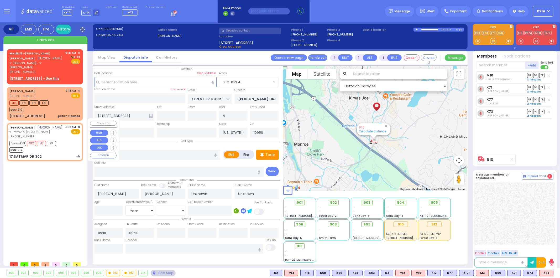
radio input "true"
type input "[PERSON_NAME]"
type input "FRIED"
select select
type input "09:12"
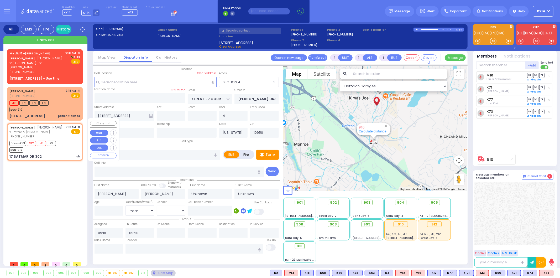
type input "09:14"
type input "SIGET COURT"
type input "HAYES COURT"
type input "17 SATMAR DR"
type input "302"
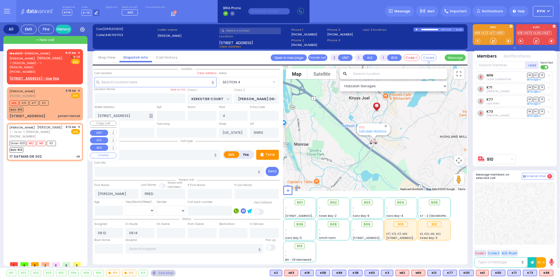
type input "[PERSON_NAME]"
select select "Hatzalah Garages"
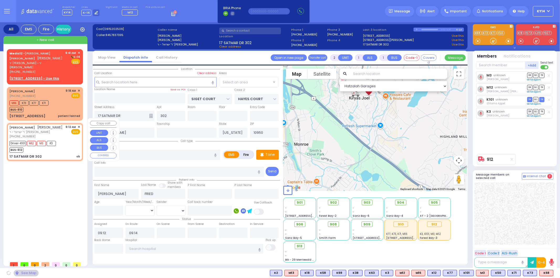
select select "SECTION 3"
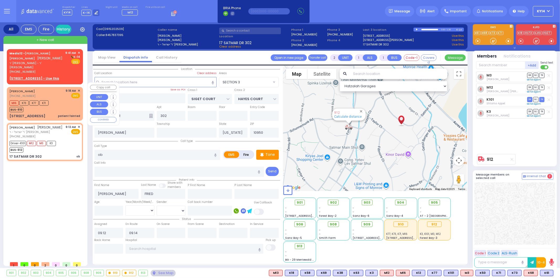
click at [53, 95] on div "[PERSON_NAME] [PHONE_NUMBER] 9:18 AM ✕ EMS M16 K73" at bounding box center [45, 104] width 74 height 32
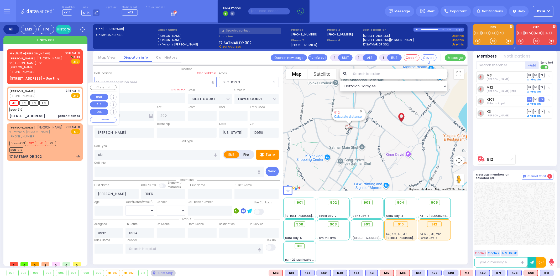
type input "6"
select select
type input "patient fainted"
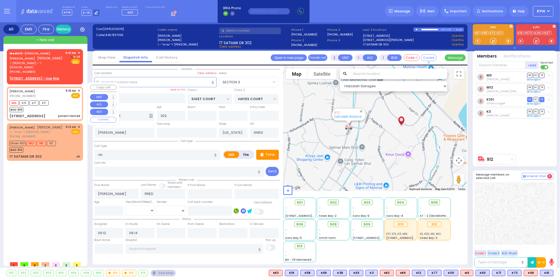
radio input "true"
type input "[PERSON_NAME]"
type input "Unknown"
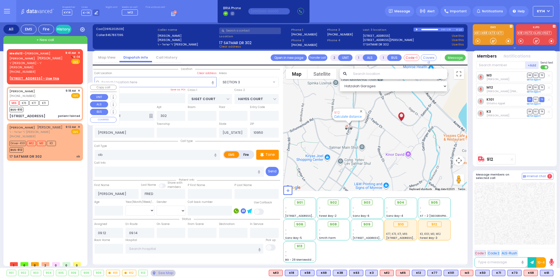
select select "Year"
type input "09:18"
type input "09:20"
type input "KERESTIER COURT"
type input "[PERSON_NAME] DR"
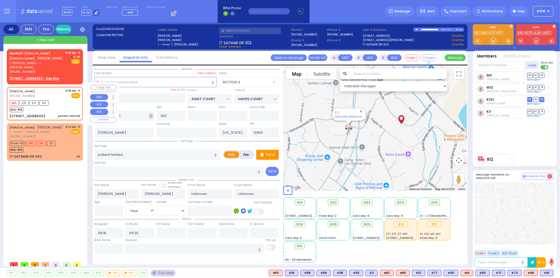
type input "[STREET_ADDRESS]"
type input "4"
type input "Monroe"
select select "SECTION 4"
select select "Hatzalah Garages"
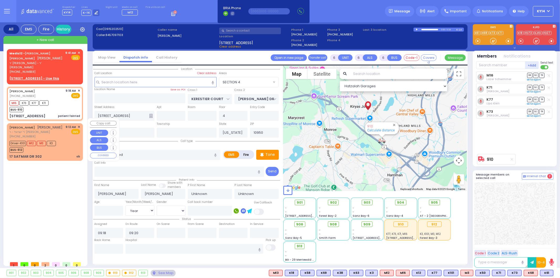
click at [58, 139] on div "Driver-K101 M12 M3 K3 BUS-912" at bounding box center [34, 145] width 50 height 13
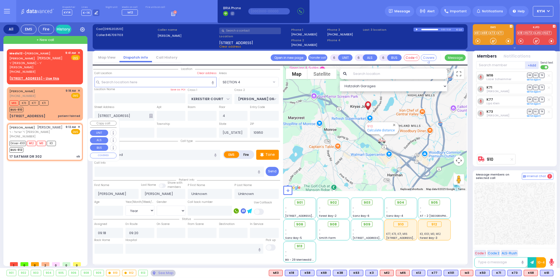
type input "2"
type input "1"
select select
type input "ob"
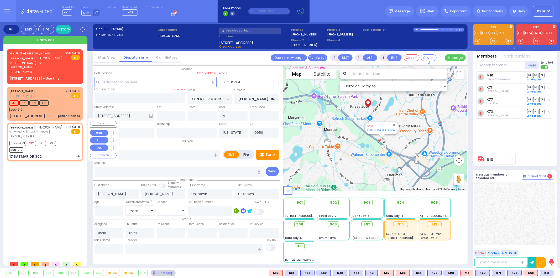
radio input "true"
type input "[PERSON_NAME]"
type input "FRIED"
select select
type input "09:12"
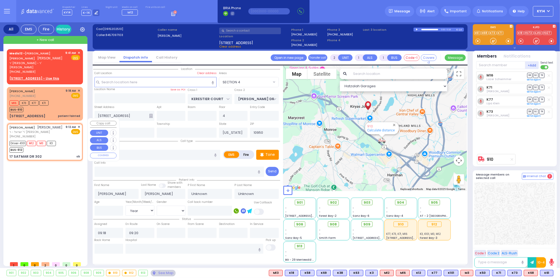
type input "09:14"
type input "SIGET COURT"
type input "HAYES COURT"
type input "17 SATMAR DR"
type input "302"
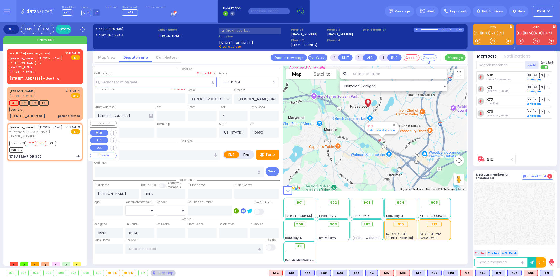
type input "[PERSON_NAME]"
select select "Hatzalah Garages"
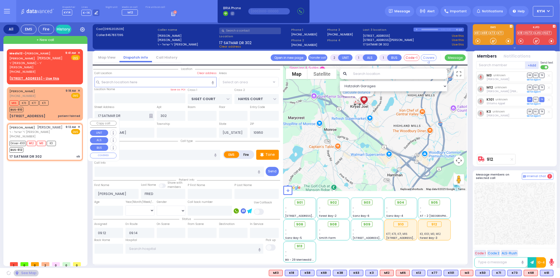
select select "SECTION 3"
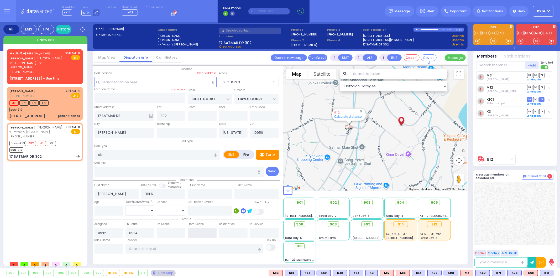
click at [189, 229] on input "text" at bounding box center [202, 233] width 29 height 10
click at [191, 228] on input "text" at bounding box center [202, 233] width 29 height 10
click at [193, 230] on input "text" at bounding box center [202, 233] width 29 height 10
click at [194, 230] on input "text" at bounding box center [202, 233] width 29 height 10
click at [200, 234] on input "text" at bounding box center [202, 233] width 29 height 10
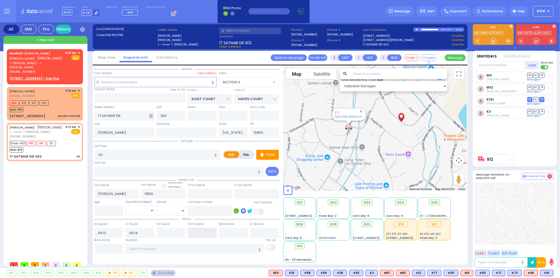
click at [200, 234] on input "text" at bounding box center [202, 233] width 29 height 10
type input "09:43"
click at [182, 251] on input "text" at bounding box center [194, 249] width 138 height 10
select select
radio input "true"
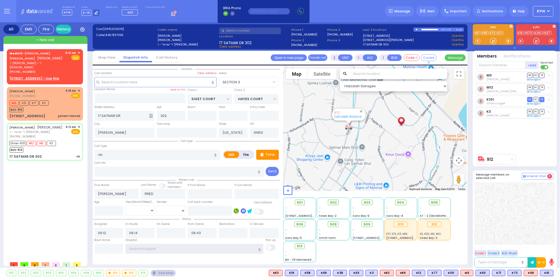
select select
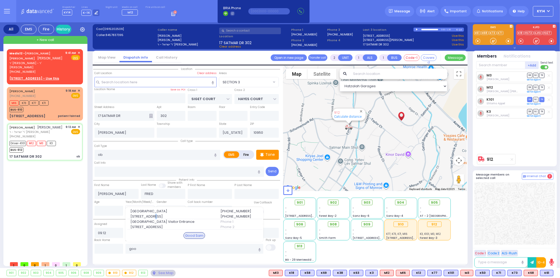
click at [151, 215] on span "[STREET_ADDRESS]" at bounding box center [171, 216] width 83 height 5
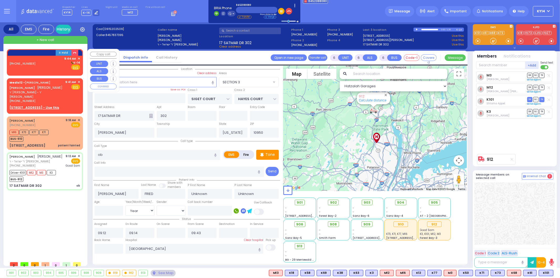
click at [49, 68] on div "[PHONE_NUMBER] 9:44 AM ✕ K-14 EMS" at bounding box center [44, 63] width 71 height 14
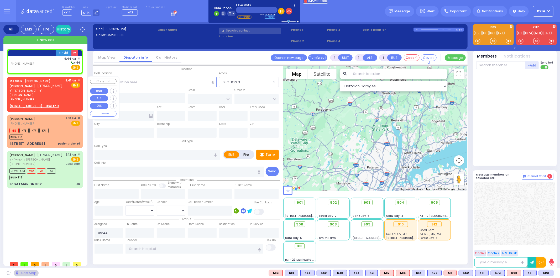
click at [79, 80] on span "✕" at bounding box center [79, 80] width 2 height 4
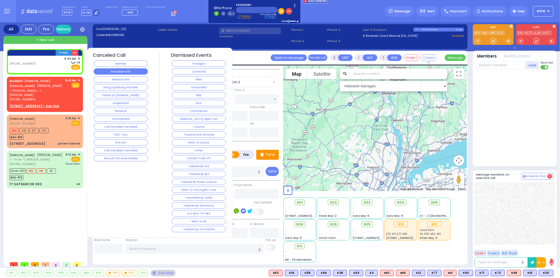
click at [106, 72] on button "Hatzalah Info" at bounding box center [121, 71] width 54 height 6
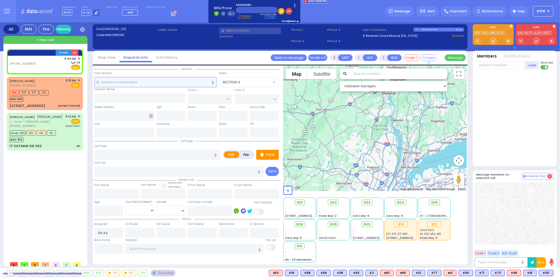
click at [154, 82] on input "text" at bounding box center [155, 82] width 122 height 10
click at [159, 84] on input "text" at bounding box center [155, 82] width 122 height 10
click at [163, 80] on input "text" at bounding box center [155, 82] width 122 height 10
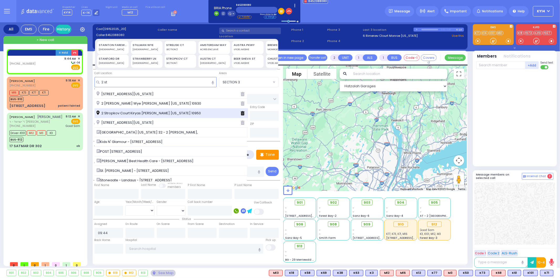
click at [113, 114] on span "2 Stropkov Court Kiryas [PERSON_NAME] [US_STATE] 10950" at bounding box center [150, 112] width 106 height 5
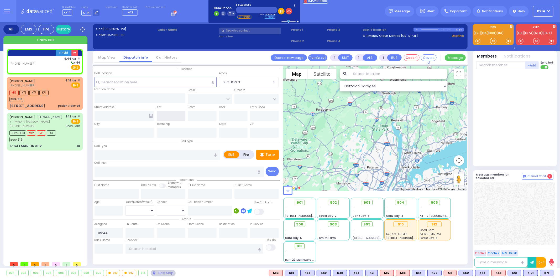
click at [169, 115] on input "text" at bounding box center [171, 116] width 29 height 10
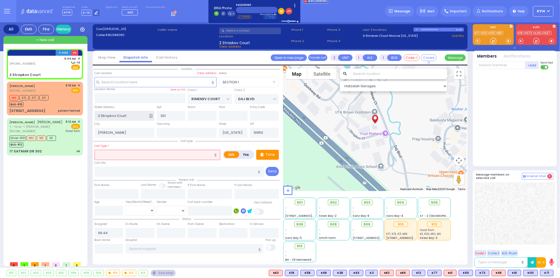
click at [148, 115] on input "2 Stropkov Court" at bounding box center [124, 116] width 60 height 10
click at [151, 115] on icon at bounding box center [151, 116] width 4 height 4
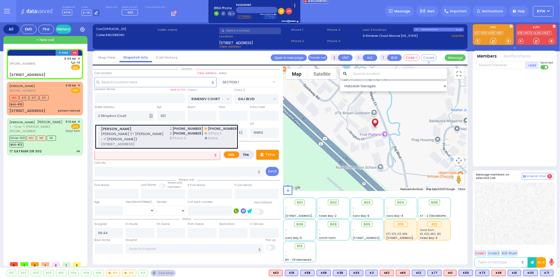
click at [137, 133] on span "[PERSON_NAME] (ר' [PERSON_NAME] - ר' [PERSON_NAME])" at bounding box center [132, 136] width 63 height 10
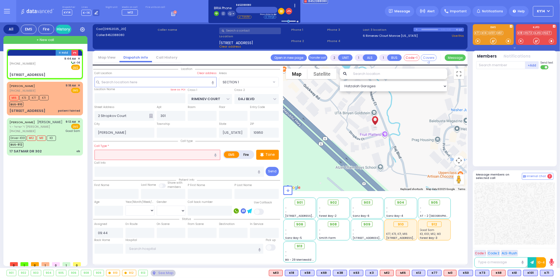
click at [120, 154] on input "text" at bounding box center [157, 155] width 126 height 10
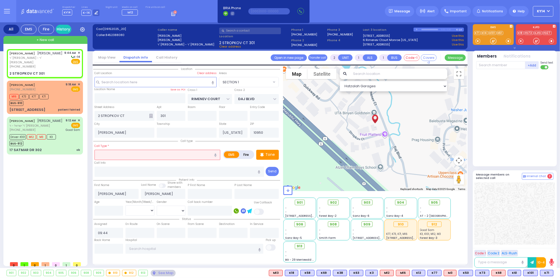
click at [214, 154] on icon "button" at bounding box center [215, 154] width 2 height 3
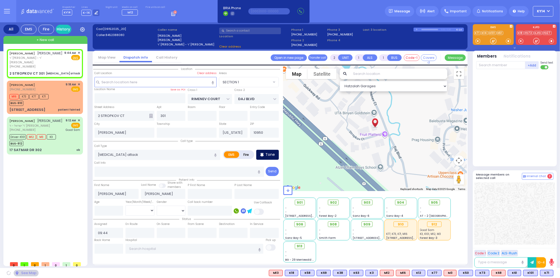
click at [266, 153] on p "Tone" at bounding box center [269, 155] width 9 height 6
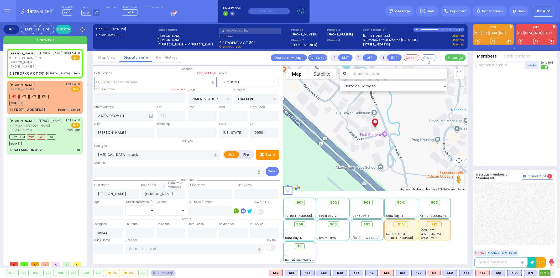
click at [544, 272] on span "M12" at bounding box center [546, 273] width 13 height 6
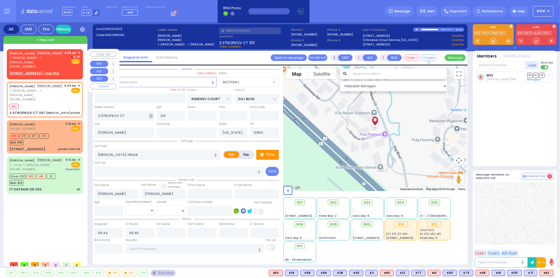
click at [52, 61] on span "ר' [PERSON_NAME] - ר' [PERSON_NAME]" at bounding box center [36, 60] width 54 height 9
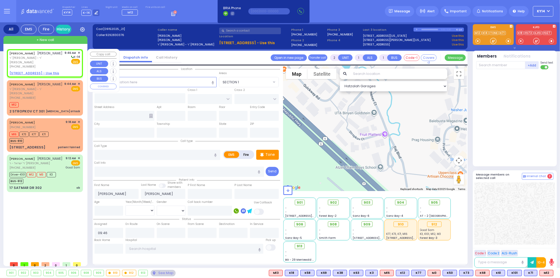
click at [30, 75] on u "[STREET_ADDRESS] - Use this" at bounding box center [34, 73] width 50 height 4
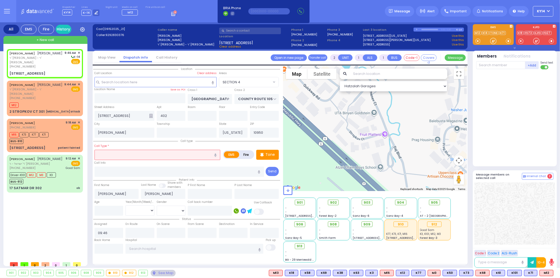
click at [133, 156] on input "text" at bounding box center [157, 155] width 126 height 10
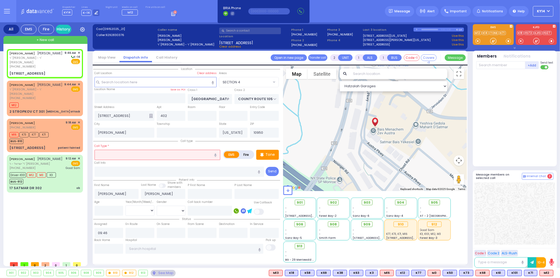
click at [154, 150] on div "Call Type *" at bounding box center [157, 151] width 126 height 17
drag, startPoint x: 155, startPoint y: 152, endPoint x: 152, endPoint y: 149, distance: 4.1
click at [155, 152] on input "text" at bounding box center [157, 155] width 126 height 10
click at [246, 153] on label "Fire" at bounding box center [246, 154] width 15 height 7
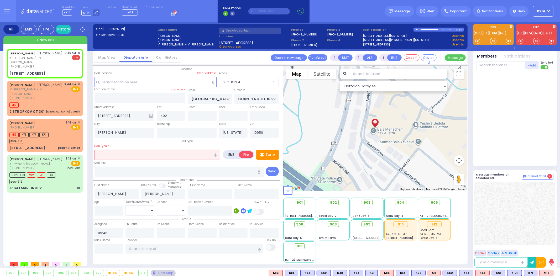
click at [112, 154] on input "text" at bounding box center [157, 155] width 126 height 10
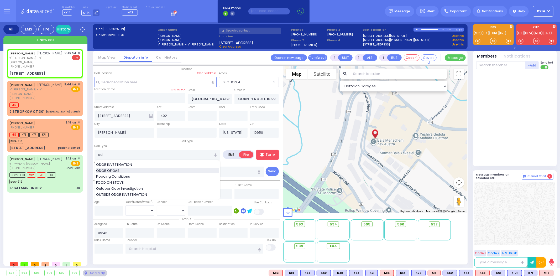
click at [115, 171] on span "ODOR OF GAS" at bounding box center [108, 170] width 25 height 5
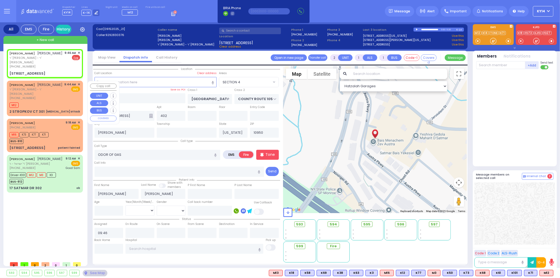
drag, startPoint x: 30, startPoint y: 93, endPoint x: 32, endPoint y: 97, distance: 3.7
click at [31, 93] on span "ר' [PERSON_NAME] - ר' [PERSON_NAME]" at bounding box center [35, 91] width 53 height 9
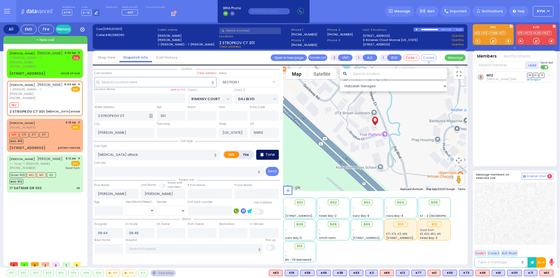
click at [265, 154] on div "Tone" at bounding box center [267, 155] width 23 height 10
click at [268, 153] on p "Tone" at bounding box center [269, 155] width 9 height 6
click at [266, 154] on p "Tone" at bounding box center [269, 155] width 9 height 6
click at [265, 152] on div "Tone" at bounding box center [267, 155] width 23 height 10
click at [273, 156] on p "Tone" at bounding box center [269, 155] width 9 height 6
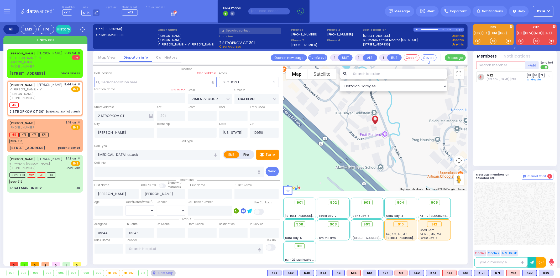
click at [499, 61] on input "text" at bounding box center [500, 65] width 49 height 8
click at [497, 75] on div "MedicB40" at bounding box center [493, 75] width 26 height 5
click at [50, 65] on div "[PHONE_NUMBER]" at bounding box center [36, 66] width 54 height 4
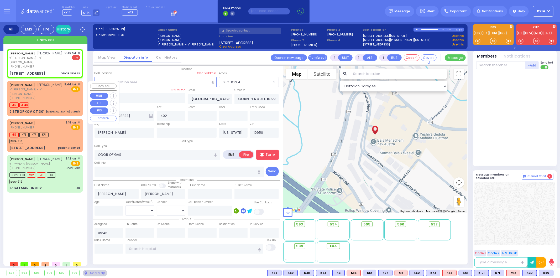
click at [56, 96] on span "ר' [PERSON_NAME] - ר' [PERSON_NAME]" at bounding box center [35, 91] width 53 height 9
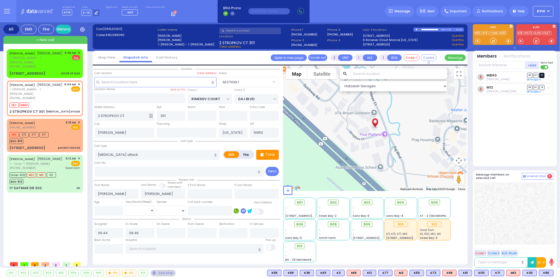
click at [542, 75] on span "TR" at bounding box center [541, 75] width 5 height 5
drag, startPoint x: 64, startPoint y: 66, endPoint x: 67, endPoint y: 69, distance: 3.9
click at [65, 66] on div "[PERSON_NAME] [PERSON_NAME] ר' יוסף הערש - ר' [PERSON_NAME] [PHONE_NUMBER] 9:46…" at bounding box center [44, 60] width 71 height 18
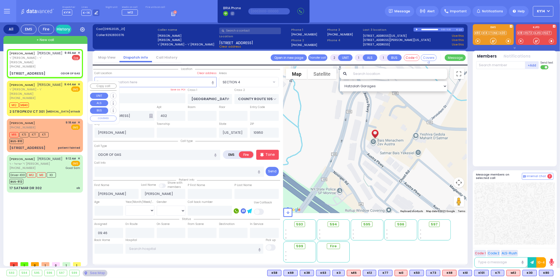
click at [59, 100] on div "[PHONE_NUMBER]" at bounding box center [35, 98] width 53 height 4
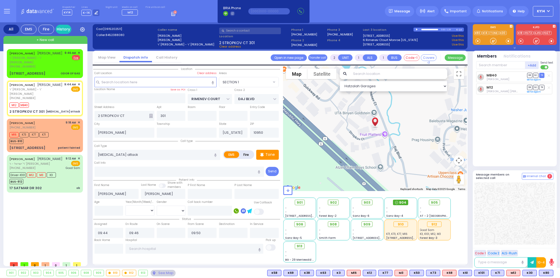
click at [404, 203] on span "904" at bounding box center [402, 202] width 7 height 5
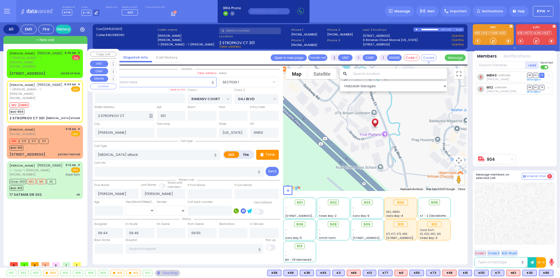
click at [55, 56] on div "[PERSON_NAME] [PERSON_NAME]" at bounding box center [35, 53] width 53 height 5
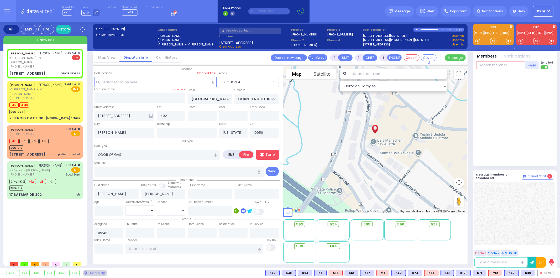
click at [497, 67] on input "text" at bounding box center [500, 65] width 49 height 8
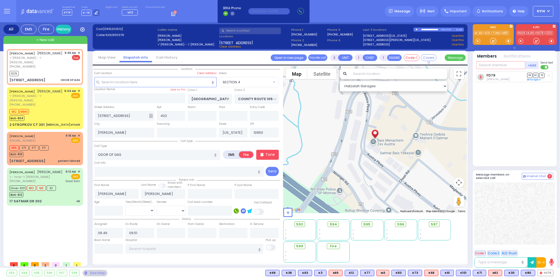
click at [493, 64] on input "text" at bounding box center [500, 65] width 49 height 8
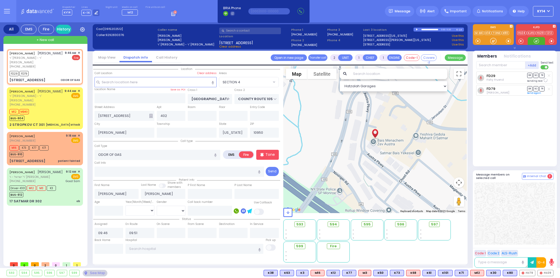
select select "SECTION 4"
select select
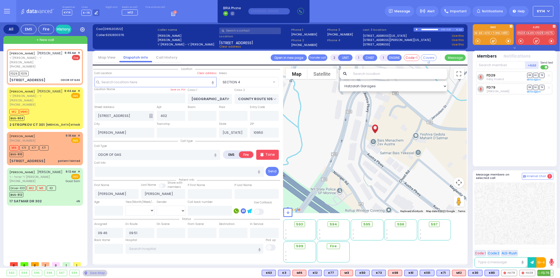
click at [545, 273] on span "FD75" at bounding box center [544, 273] width 15 height 6
select select
radio input "true"
select select
select select "Hatzalah Garages"
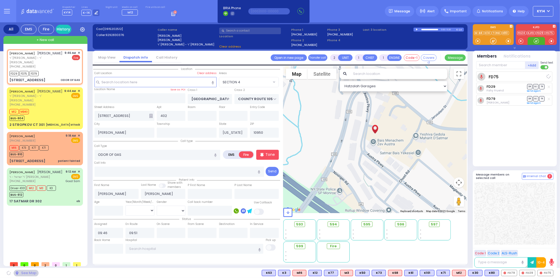
select select "SECTION 4"
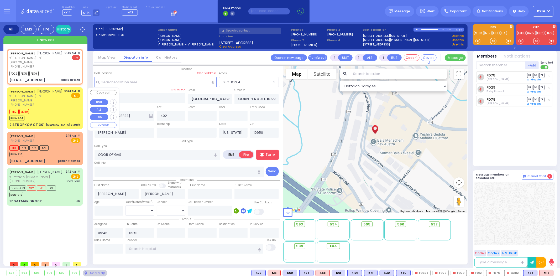
click at [51, 111] on div "M12 MB40 BUS-904" at bounding box center [44, 114] width 71 height 13
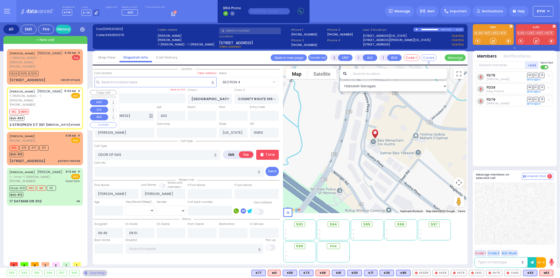
select select
type input "[MEDICAL_DATA] attack"
radio input "true"
type input "[PERSON_NAME]"
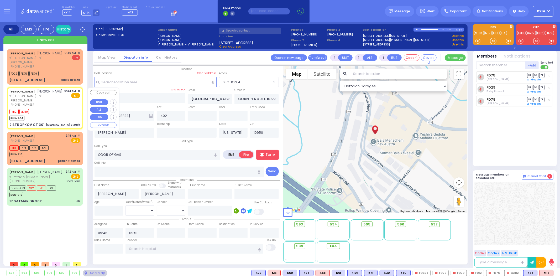
select select
type input "09:44"
type input "09:46"
type input "09:50"
type input "RIMENEV COURT"
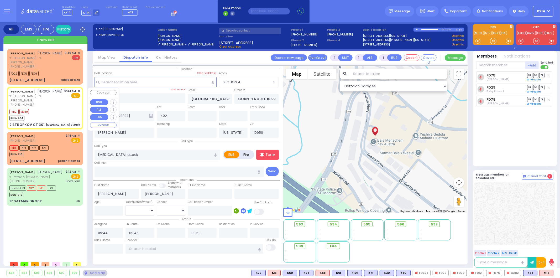
type input "DAJ BLVD"
type input "2 STROPKOV CT"
type input "301"
select select "Hatzalah Garages"
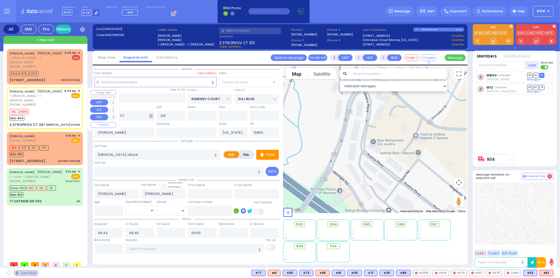
select select "SECTION 1"
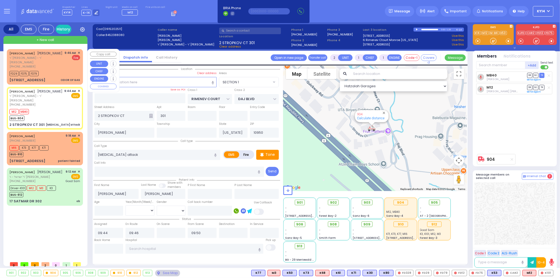
click at [52, 63] on span "ר' [PERSON_NAME] - ר' [PERSON_NAME]" at bounding box center [36, 60] width 54 height 9
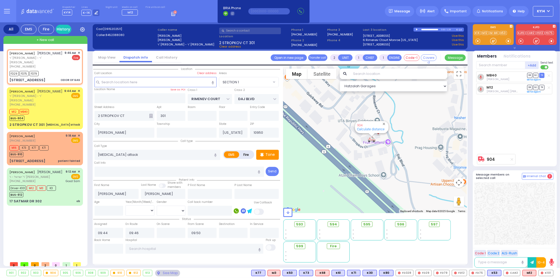
select select
type input "ODOR OF GAS"
radio input "false"
radio input "true"
type input "[PERSON_NAME]"
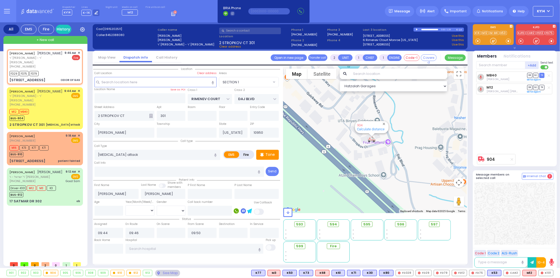
type input "[PERSON_NAME]"
select select
type input "09:46"
type input "09:51"
select select "Hatzalah Garages"
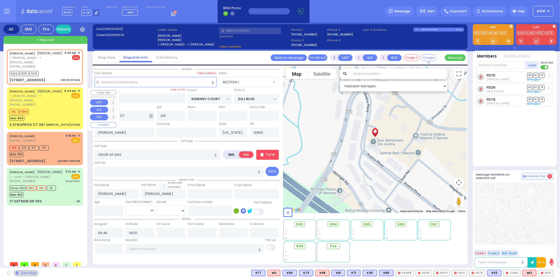
click at [48, 101] on span "ר' [PERSON_NAME] - ר' [PERSON_NAME]" at bounding box center [35, 98] width 53 height 9
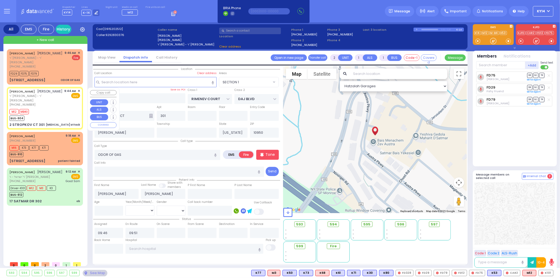
type input "[GEOGRAPHIC_DATA]"
type input "COUNTY ROUTE 105"
type input "[STREET_ADDRESS]"
type input "402"
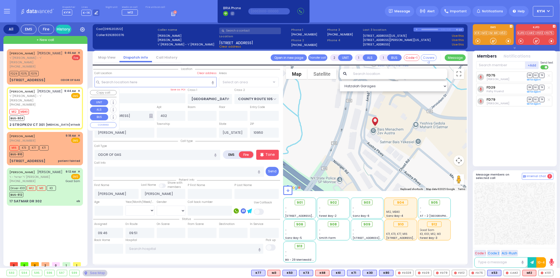
select select "SECTION 4"
select select
type input "[MEDICAL_DATA] attack"
radio input "true"
type input "[PERSON_NAME]"
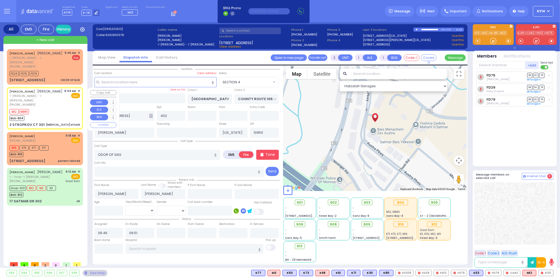
type input "[PERSON_NAME]"
select select
type input "09:44"
type input "09:46"
type input "09:50"
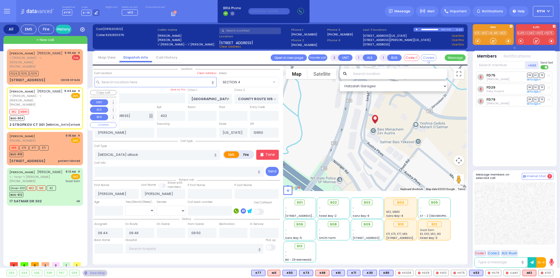
select select "Hatzalah Garages"
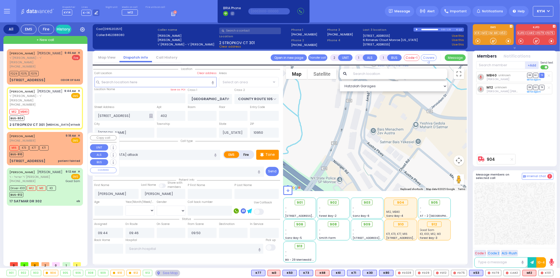
type input "RIMENEV COURT"
type input "DAJ BLVD"
type input "2 STROPKOV CT"
type input "301"
select select "SECTION 1"
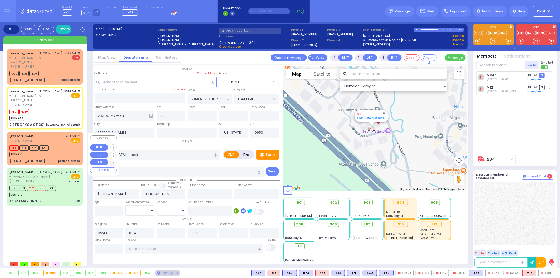
click at [78, 135] on span "✕" at bounding box center [79, 135] width 2 height 4
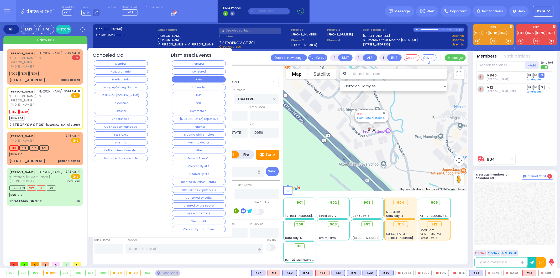
click at [200, 78] on button "RMA" at bounding box center [199, 79] width 54 height 6
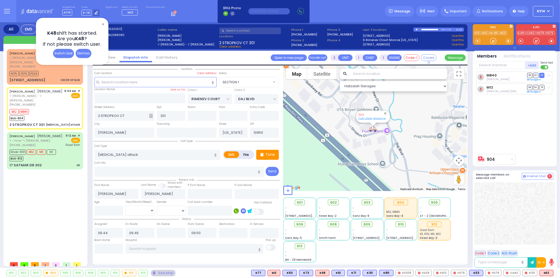
type input "6"
select select
radio input "true"
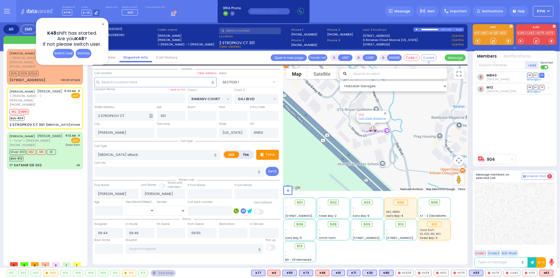
type input "Unknown"
select select "Year"
select select "Hatzalah Garages"
select select "SECTION 1"
